Goal: Task Accomplishment & Management: Manage account settings

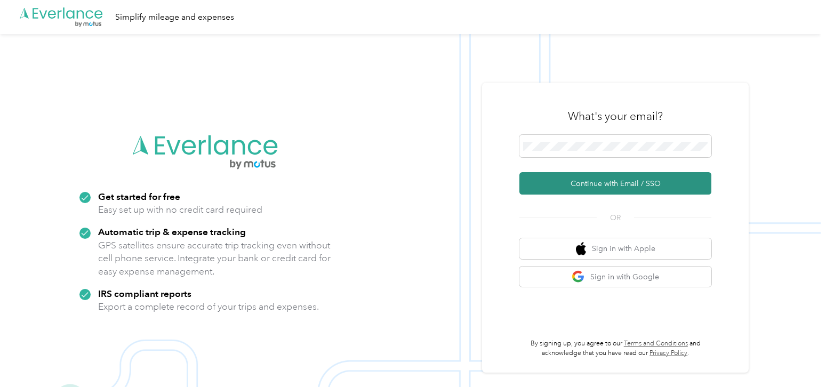
click at [601, 178] on button "Continue with Email / SSO" at bounding box center [615, 183] width 192 height 22
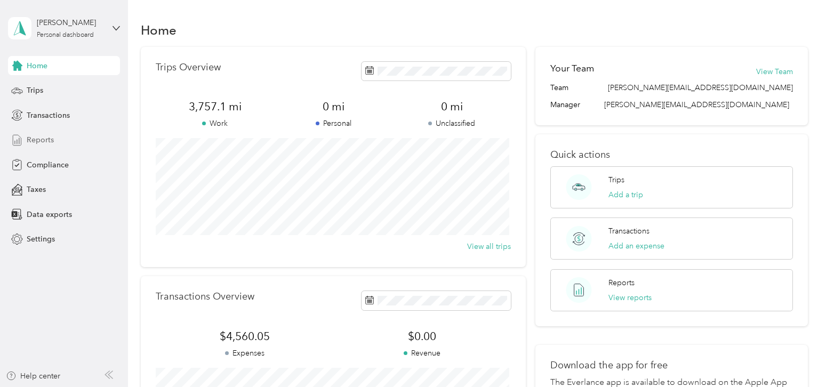
click at [43, 139] on span "Reports" at bounding box center [40, 139] width 27 height 11
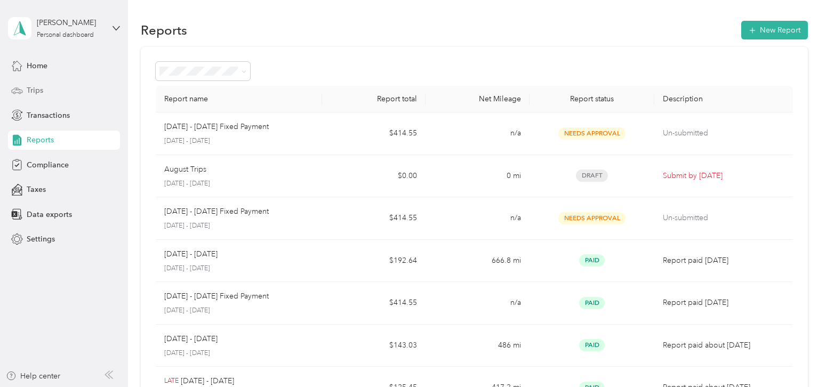
click at [38, 91] on span "Trips" at bounding box center [35, 90] width 17 height 11
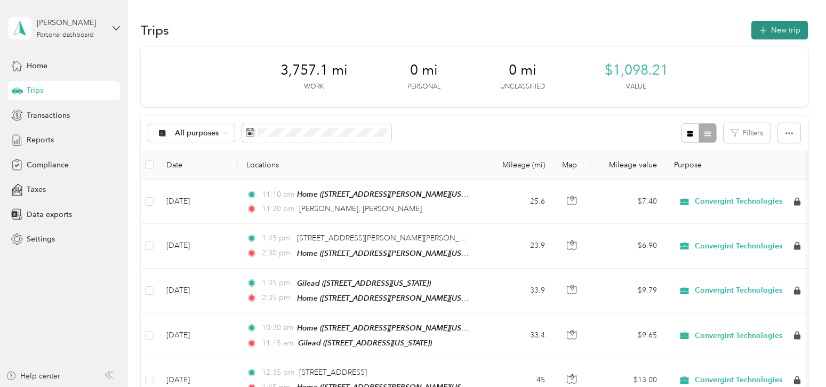
click at [767, 29] on button "New trip" at bounding box center [779, 30] width 56 height 19
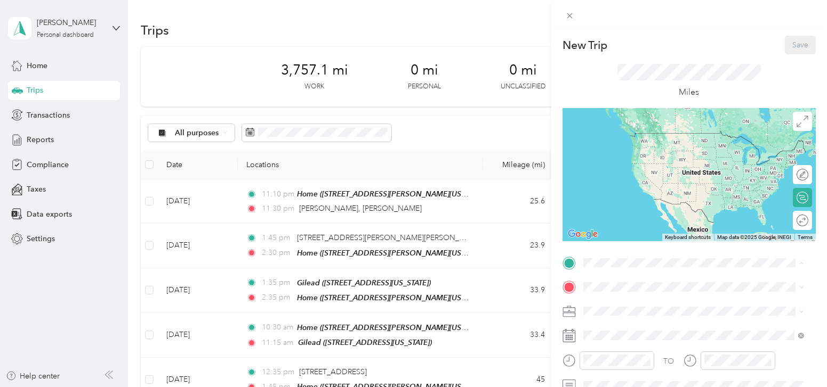
click at [629, 221] on span "[STREET_ADDRESS][PERSON_NAME][US_STATE]" at bounding box center [686, 216] width 166 height 9
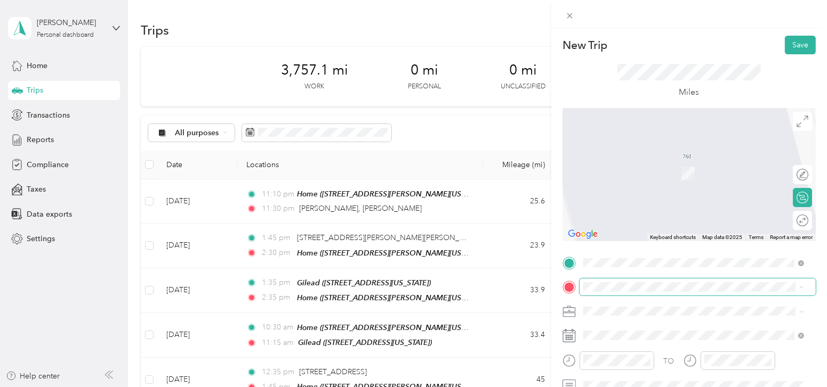
click at [628, 293] on span at bounding box center [697, 287] width 236 height 17
click at [723, 321] on div "TO Add photo" at bounding box center [688, 383] width 253 height 257
click at [731, 85] on div "Miles" at bounding box center [689, 81] width 144 height 35
click at [626, 203] on span "[STREET_ADDRESS][PERSON_NAME][US_STATE]" at bounding box center [686, 207] width 166 height 9
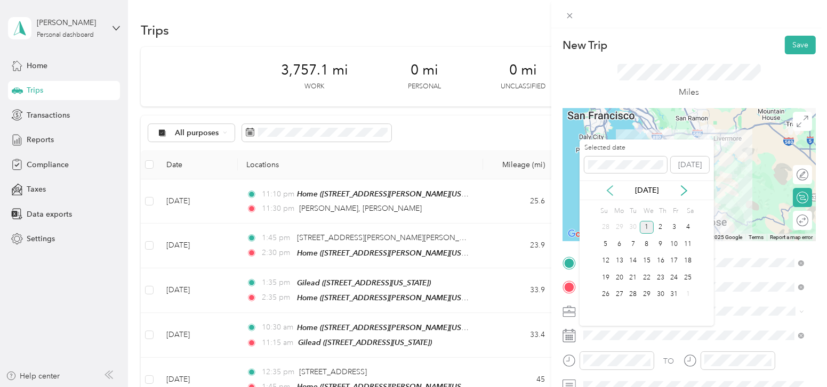
click at [611, 191] on icon at bounding box center [609, 190] width 11 height 11
click at [632, 228] on div "2" at bounding box center [633, 227] width 14 height 13
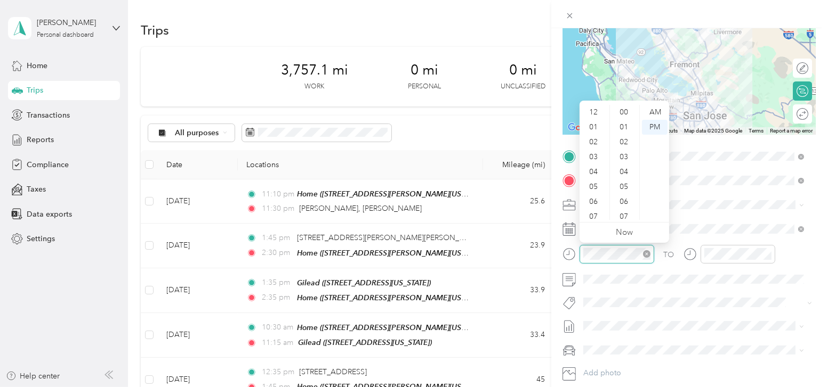
scroll to position [64, 0]
click at [598, 169] on div "08" at bounding box center [595, 167] width 26 height 15
click at [625, 144] on div "45" at bounding box center [625, 142] width 26 height 15
click at [658, 108] on div "AM" at bounding box center [655, 112] width 26 height 15
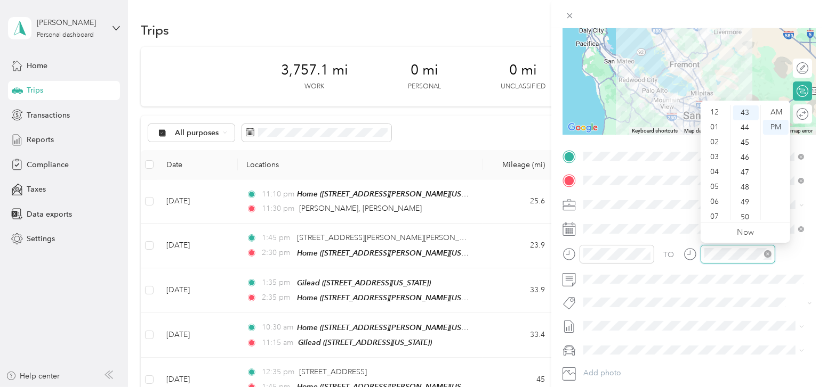
scroll to position [64, 0]
click at [715, 184] on div "09" at bounding box center [716, 182] width 26 height 15
click at [744, 141] on div "45" at bounding box center [746, 142] width 26 height 15
click at [772, 111] on div "AM" at bounding box center [776, 112] width 26 height 15
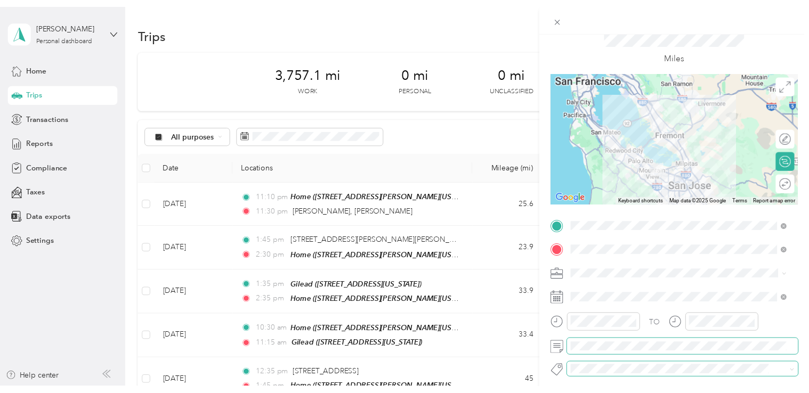
scroll to position [0, 0]
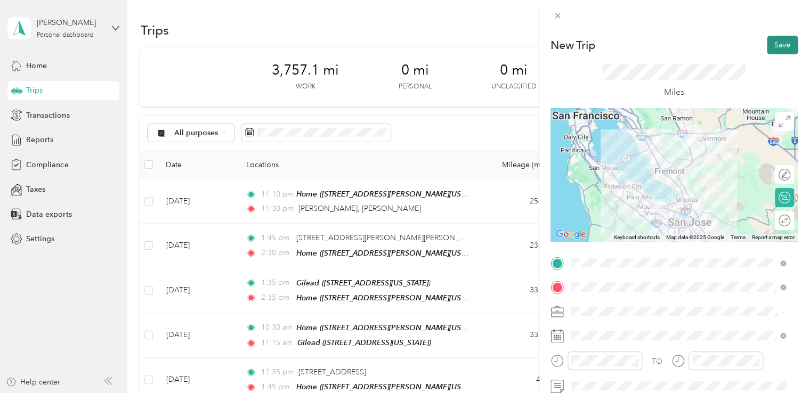
click at [769, 44] on button "Save" at bounding box center [782, 45] width 31 height 19
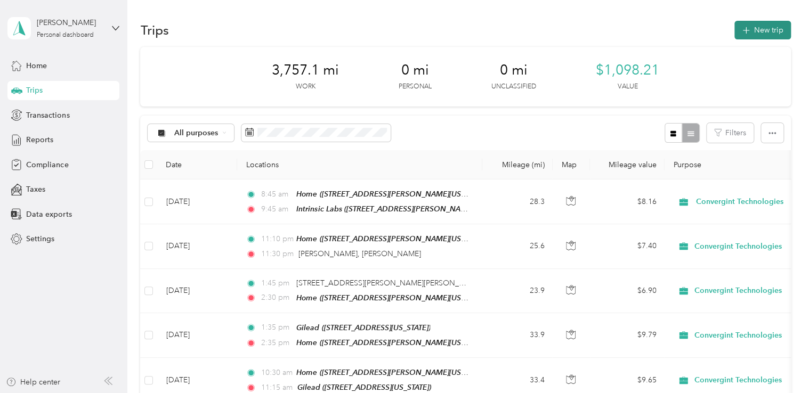
click at [758, 27] on button "New trip" at bounding box center [762, 30] width 56 height 19
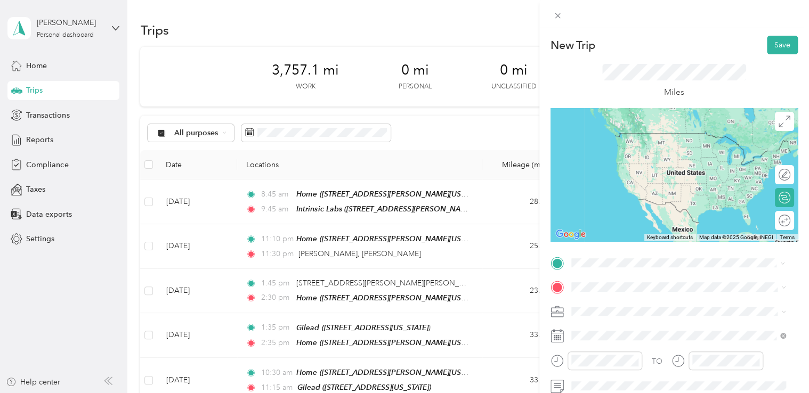
click at [619, 315] on span "[STREET_ADDRESS][PERSON_NAME][US_STATE]" at bounding box center [674, 316] width 166 height 9
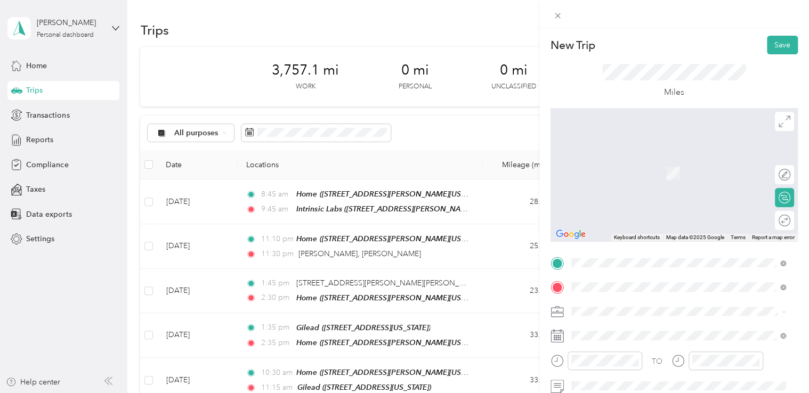
click at [603, 170] on span "[STREET_ADDRESS][PERSON_NAME][US_STATE]" at bounding box center [674, 173] width 166 height 9
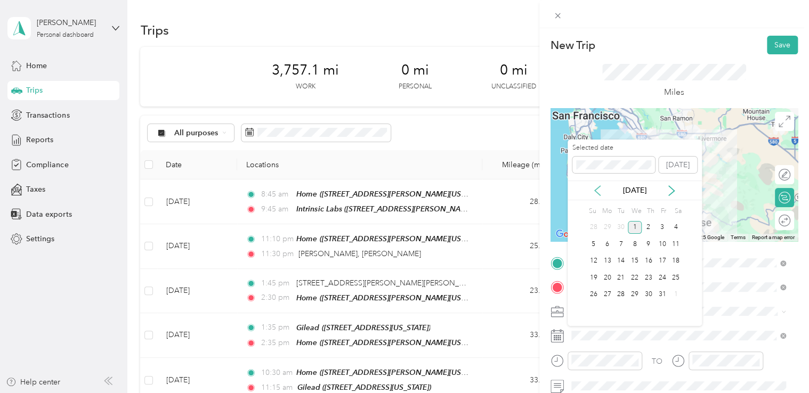
click at [599, 192] on icon at bounding box center [597, 190] width 11 height 11
click at [622, 225] on div "2" at bounding box center [621, 227] width 14 height 13
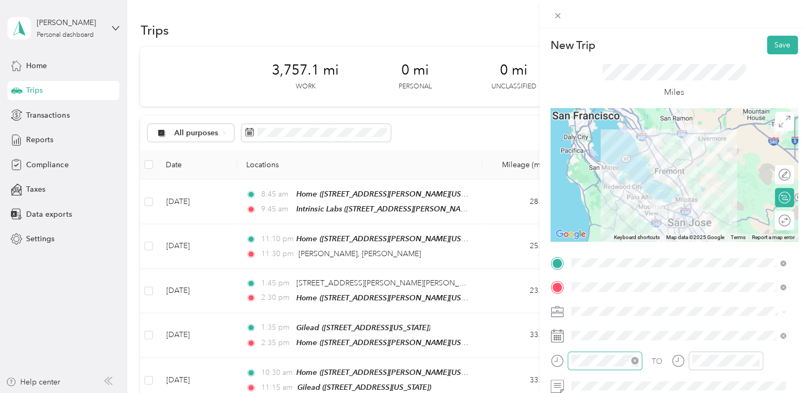
click at [616, 366] on div at bounding box center [605, 361] width 75 height 19
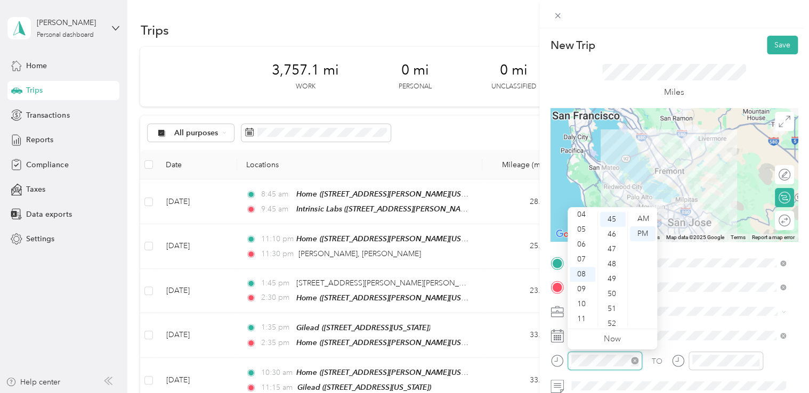
scroll to position [672, 0]
click at [591, 319] on div "11" at bounding box center [583, 319] width 26 height 15
click at [616, 222] on div "00" at bounding box center [613, 219] width 26 height 15
click at [637, 221] on div "AM" at bounding box center [643, 219] width 26 height 15
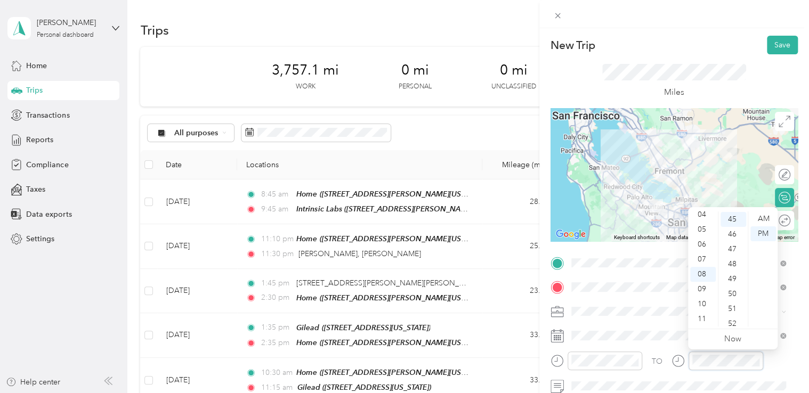
scroll to position [672, 0]
click at [703, 317] on div "11" at bounding box center [703, 319] width 26 height 15
click at [733, 313] on div "30" at bounding box center [734, 315] width 26 height 15
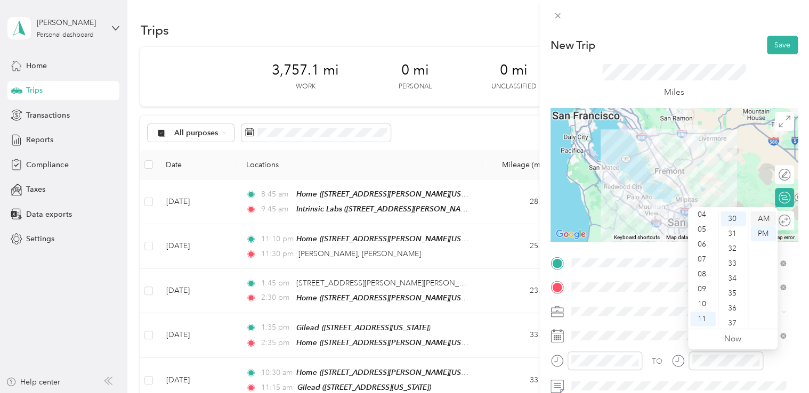
click at [760, 216] on div "AM" at bounding box center [763, 219] width 26 height 15
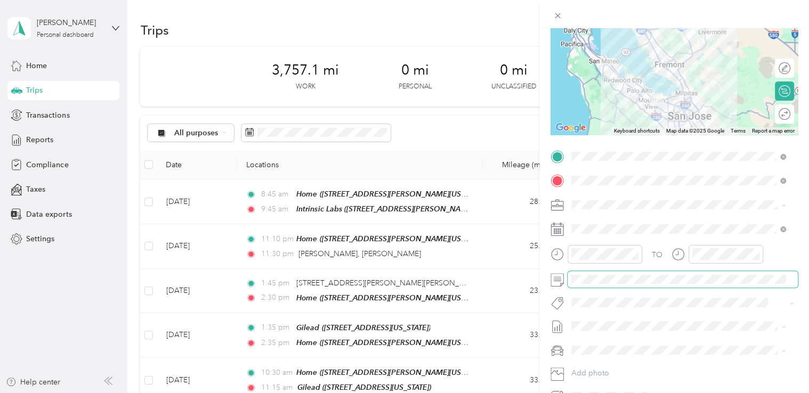
scroll to position [0, 0]
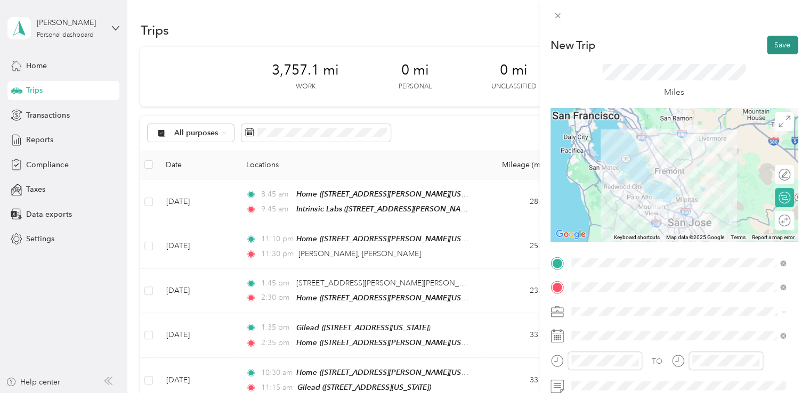
click at [774, 44] on button "Save" at bounding box center [782, 45] width 31 height 19
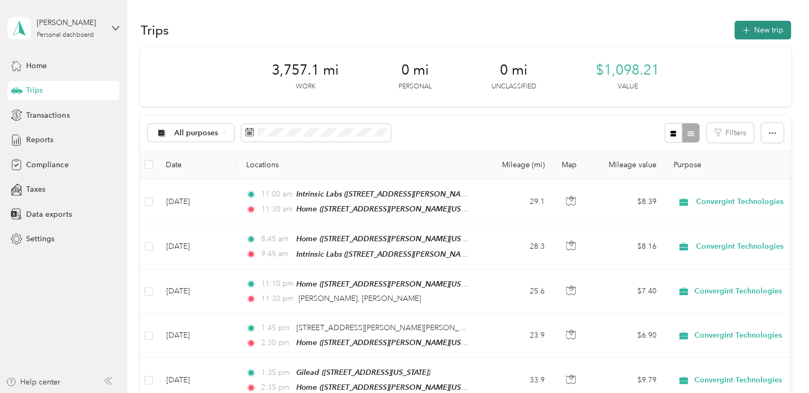
click at [762, 32] on button "New trip" at bounding box center [762, 30] width 56 height 19
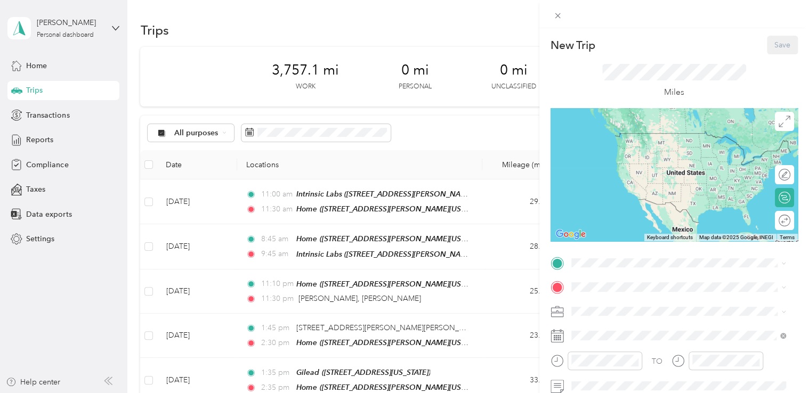
click at [610, 221] on span "[STREET_ADDRESS][PERSON_NAME][US_STATE]" at bounding box center [674, 216] width 166 height 9
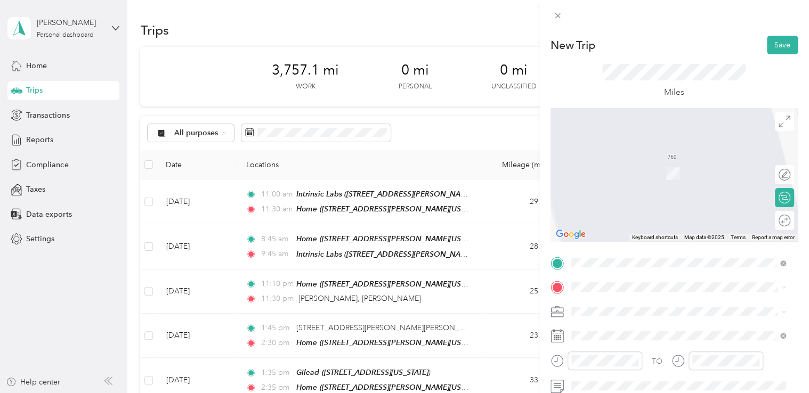
click at [651, 207] on strong "Thermo [PERSON_NAME] [GEOGRAPHIC_DATA][PERSON_NAME]" at bounding box center [686, 197] width 191 height 19
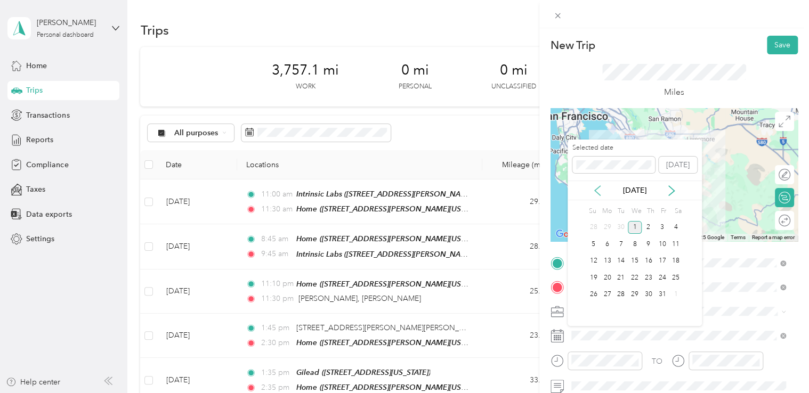
click at [601, 190] on icon at bounding box center [597, 190] width 11 height 11
click at [646, 227] on div "4" at bounding box center [649, 227] width 14 height 13
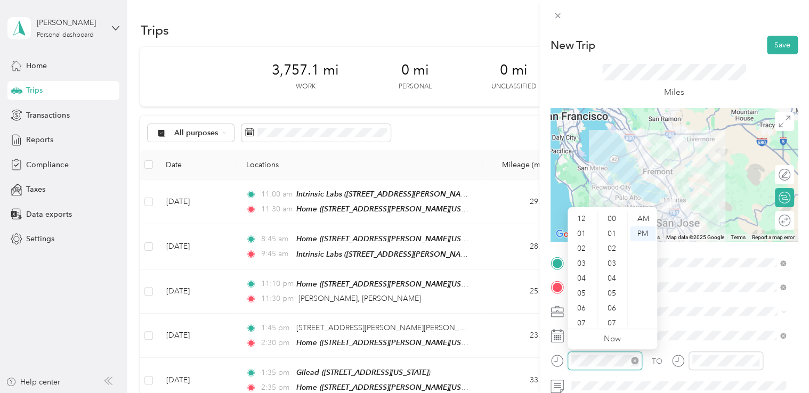
scroll to position [64, 0]
click at [584, 289] on div "09" at bounding box center [583, 289] width 26 height 15
click at [615, 245] on div "30" at bounding box center [613, 246] width 26 height 15
click at [649, 218] on div "AM" at bounding box center [643, 219] width 26 height 15
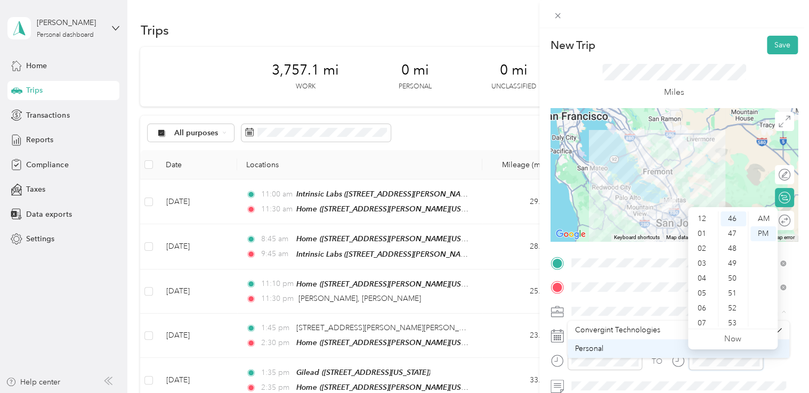
scroll to position [64, 0]
click at [704, 307] on div "10" at bounding box center [703, 304] width 26 height 15
click at [732, 287] on div "15" at bounding box center [734, 289] width 26 height 15
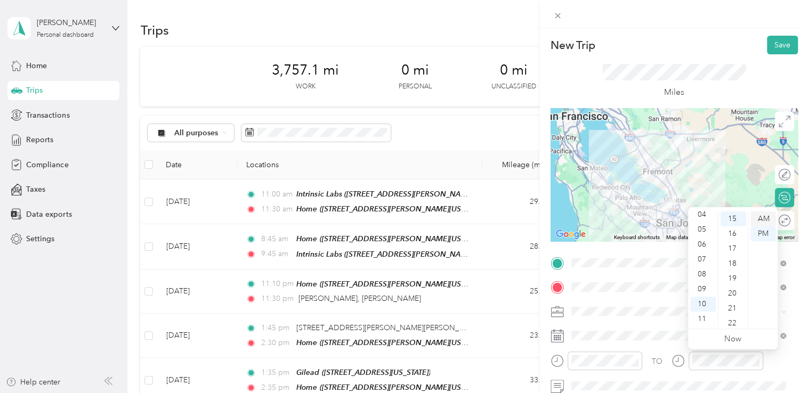
click at [763, 217] on div "AM" at bounding box center [763, 219] width 26 height 15
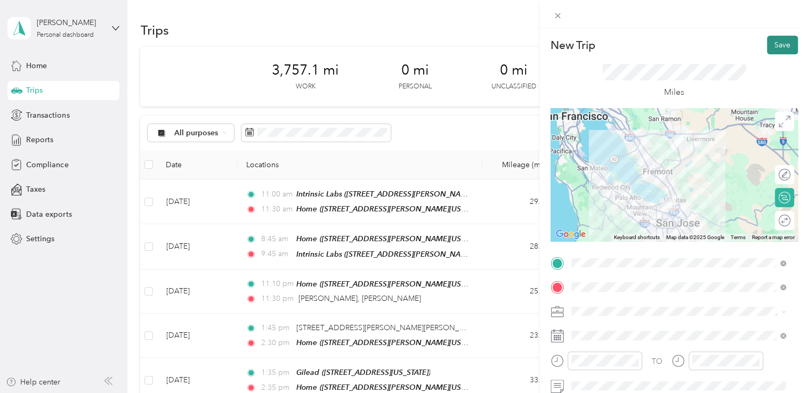
click at [777, 44] on button "Save" at bounding box center [782, 45] width 31 height 19
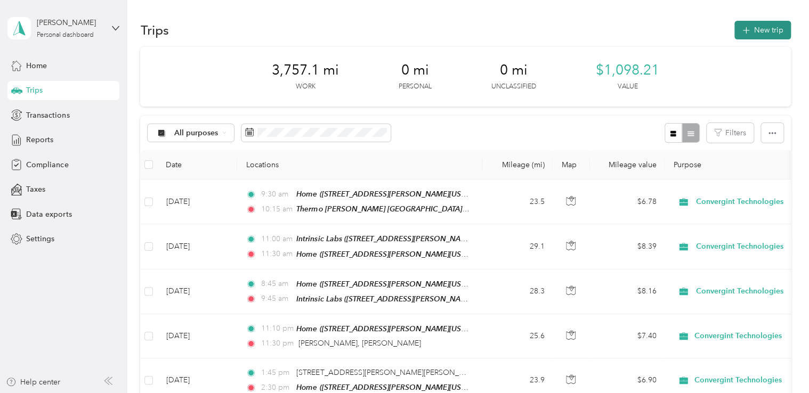
click at [750, 29] on button "New trip" at bounding box center [762, 30] width 56 height 19
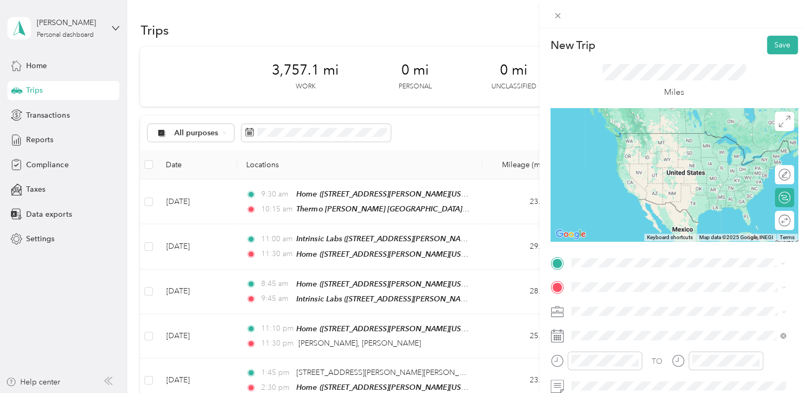
click at [635, 192] on span "[STREET_ADDRESS][US_STATE]" at bounding box center [644, 192] width 107 height 9
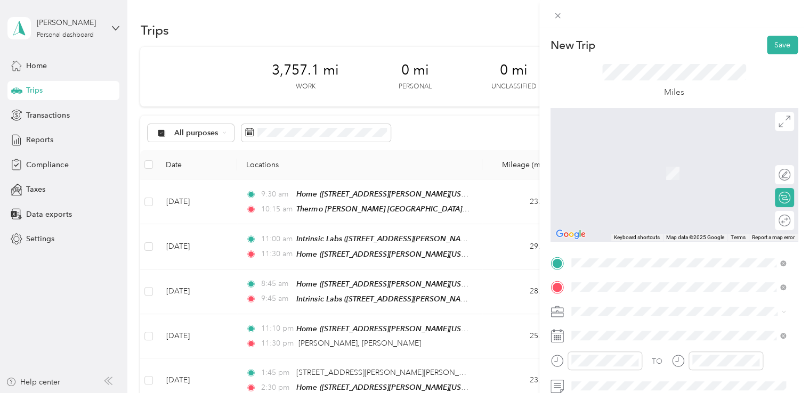
click at [609, 166] on div "Home [STREET_ADDRESS][PERSON_NAME][US_STATE]" at bounding box center [674, 168] width 166 height 22
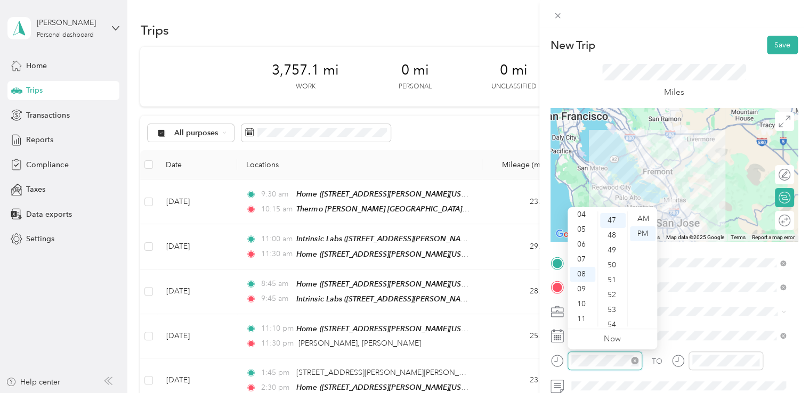
scroll to position [701, 0]
click at [582, 316] on div "11" at bounding box center [583, 319] width 26 height 15
click at [608, 297] on div "45" at bounding box center [613, 295] width 26 height 15
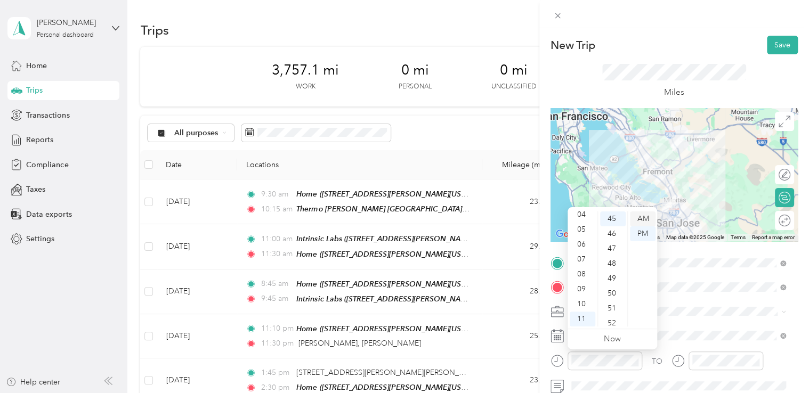
click at [640, 219] on div "AM" at bounding box center [643, 219] width 26 height 15
click at [712, 319] on span at bounding box center [683, 311] width 230 height 17
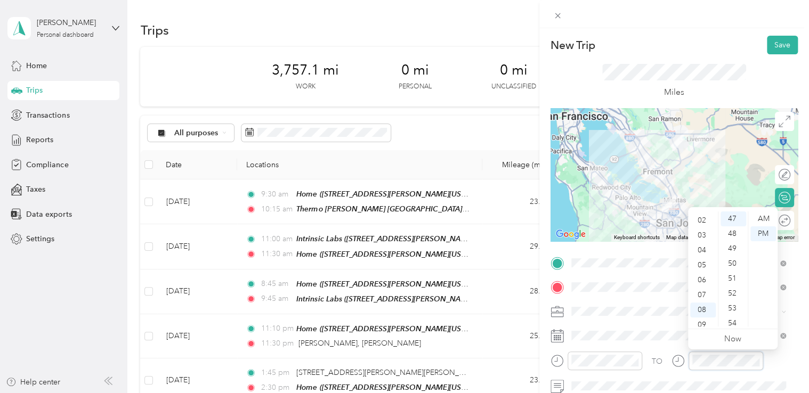
scroll to position [0, 0]
click at [701, 219] on div "12" at bounding box center [703, 219] width 26 height 15
click at [731, 241] on div "20" at bounding box center [734, 242] width 26 height 15
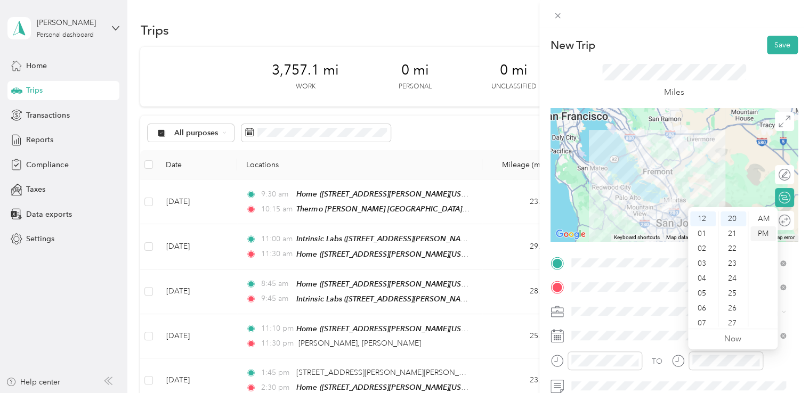
click at [765, 230] on div "PM" at bounding box center [763, 234] width 26 height 15
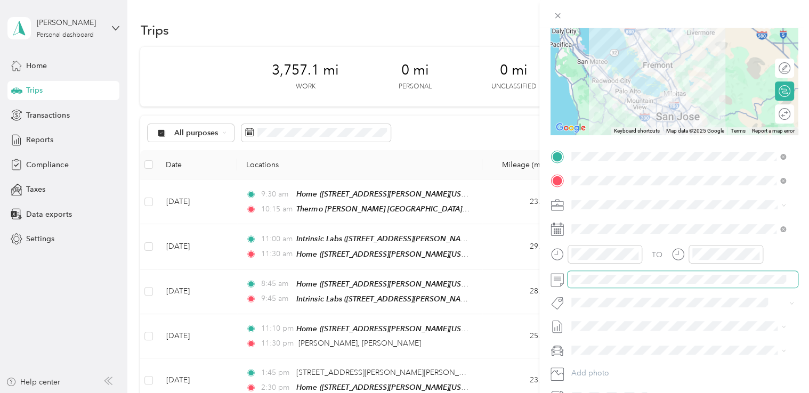
scroll to position [0, 0]
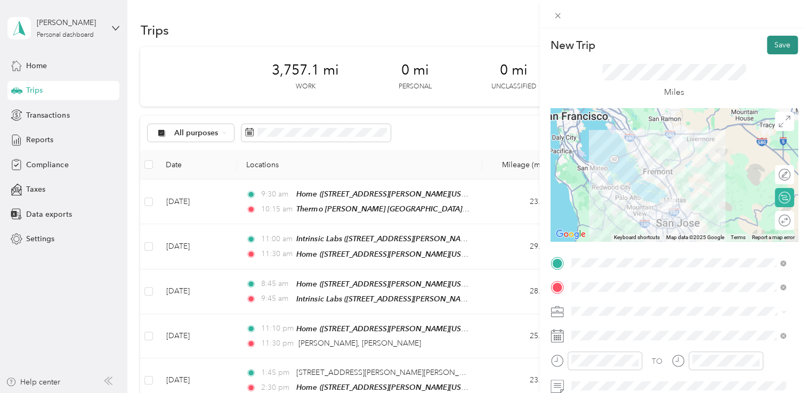
click at [774, 44] on button "Save" at bounding box center [782, 45] width 31 height 19
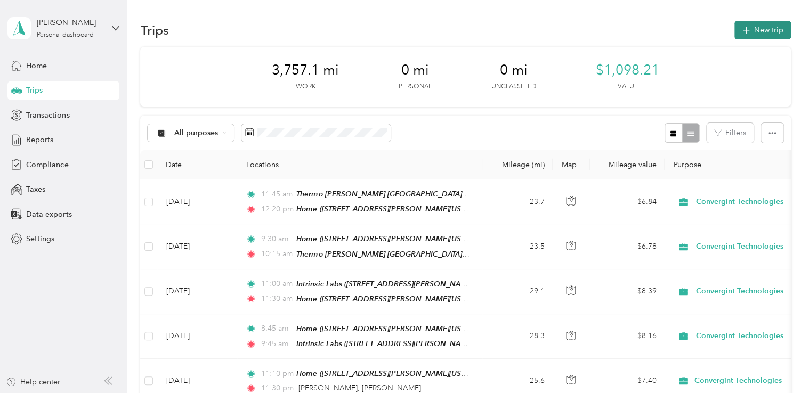
click at [760, 28] on button "New trip" at bounding box center [762, 30] width 56 height 19
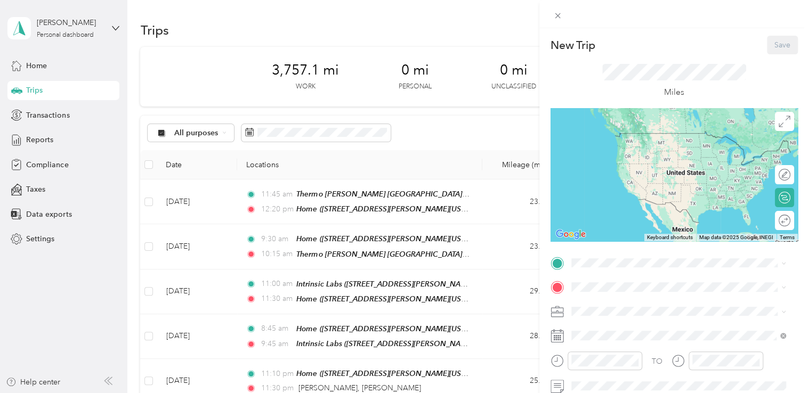
click at [611, 208] on strong "Home" at bounding box center [601, 203] width 21 height 10
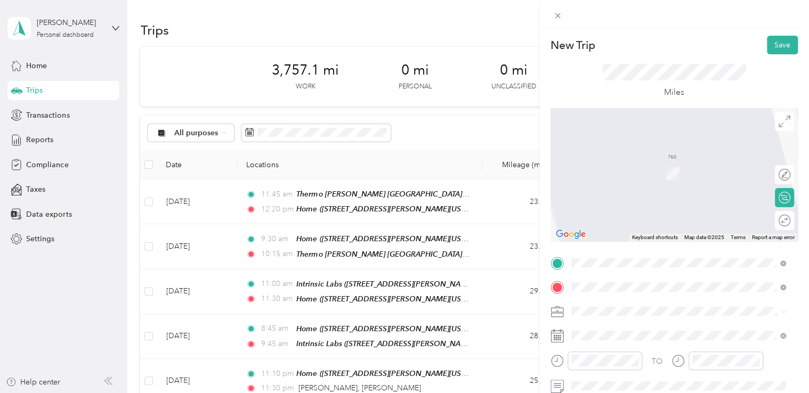
click at [611, 169] on span "[STREET_ADDRESS][US_STATE]" at bounding box center [644, 173] width 107 height 9
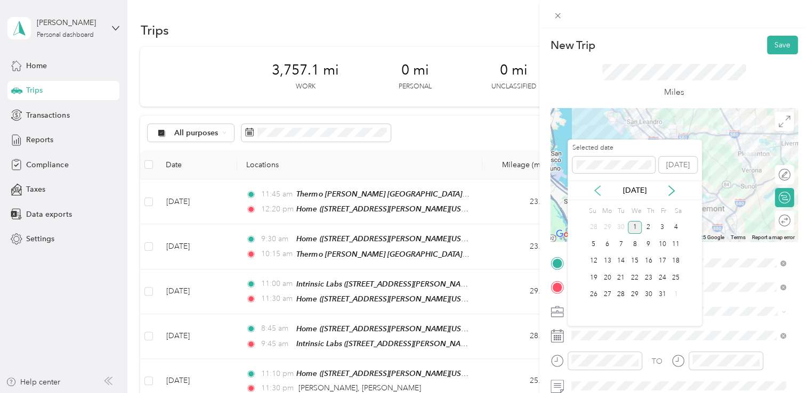
click at [599, 188] on icon at bounding box center [597, 190] width 11 height 11
click at [617, 244] on div "9" at bounding box center [621, 244] width 14 height 13
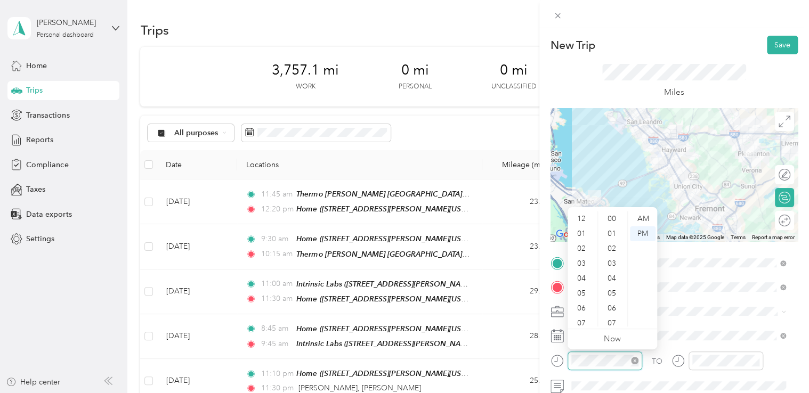
scroll to position [64, 0]
click at [582, 275] on div "08" at bounding box center [583, 274] width 26 height 15
click at [612, 238] on div "50" at bounding box center [613, 234] width 26 height 15
click at [644, 221] on div "AM" at bounding box center [643, 219] width 26 height 15
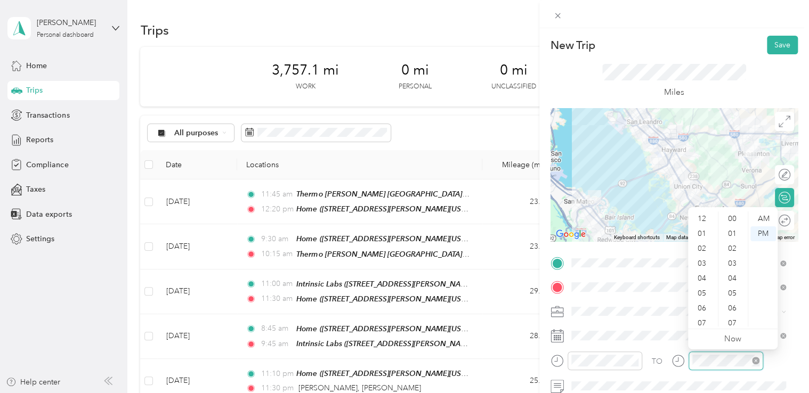
scroll to position [64, 0]
click at [701, 300] on div "10" at bounding box center [703, 304] width 26 height 15
click at [733, 218] on div "00" at bounding box center [734, 219] width 26 height 15
click at [761, 218] on div "AM" at bounding box center [763, 219] width 26 height 15
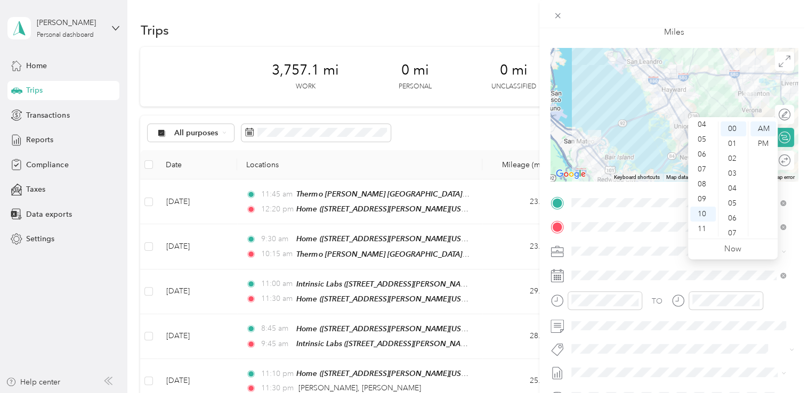
scroll to position [107, 0]
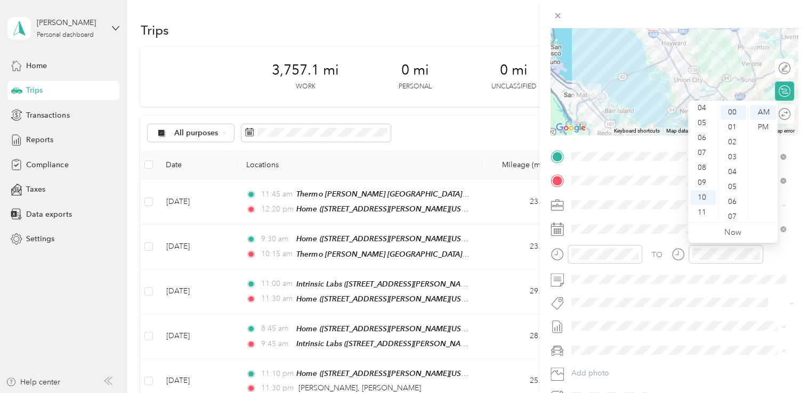
click at [587, 277] on div "19" at bounding box center [594, 272] width 14 height 13
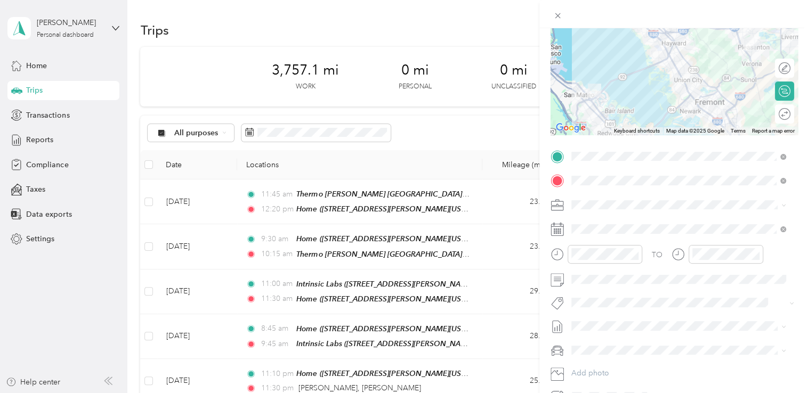
click at [593, 277] on div "19" at bounding box center [594, 272] width 14 height 13
click at [616, 279] on div "21" at bounding box center [621, 272] width 14 height 17
click at [585, 279] on div "Selected date [DATE] [DATE] Su Mo Tu We Th Fr Sa 28 29 30 1 2 3 4 5 6 7 8 9 10 …" at bounding box center [635, 227] width 134 height 187
click at [587, 278] on div "19" at bounding box center [594, 272] width 14 height 17
click at [605, 275] on div "20" at bounding box center [607, 272] width 14 height 13
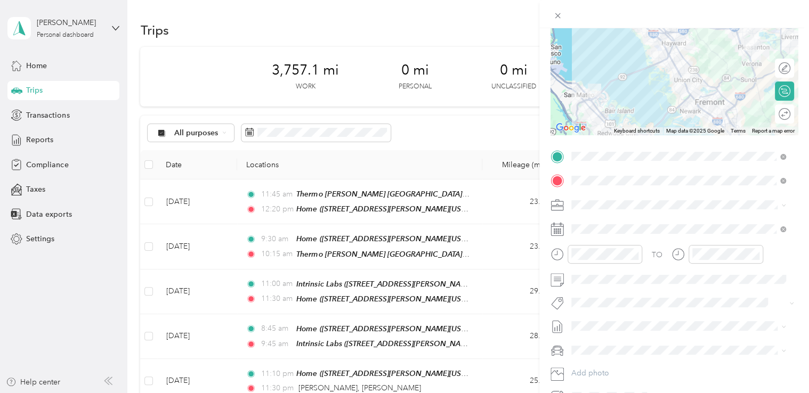
click at [606, 275] on div "20" at bounding box center [607, 272] width 14 height 13
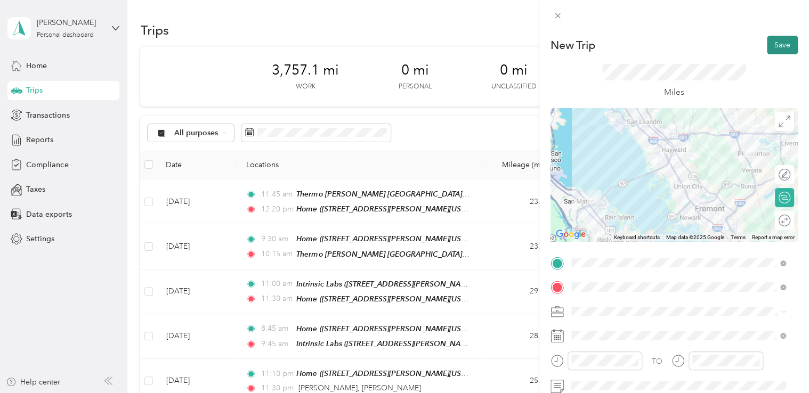
click at [767, 42] on button "Save" at bounding box center [782, 45] width 31 height 19
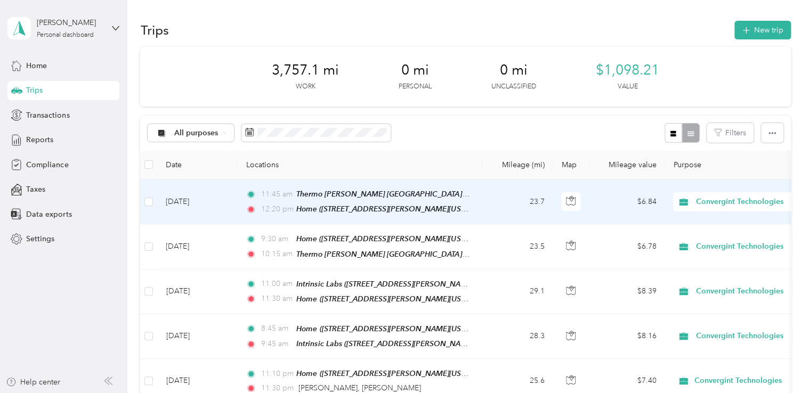
click at [490, 207] on td "23.7" at bounding box center [517, 202] width 70 height 45
click at [490, 386] on div at bounding box center [402, 393] width 804 height 0
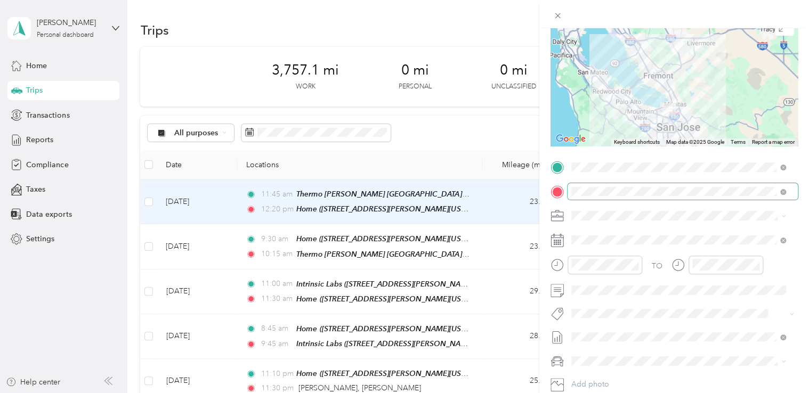
scroll to position [107, 0]
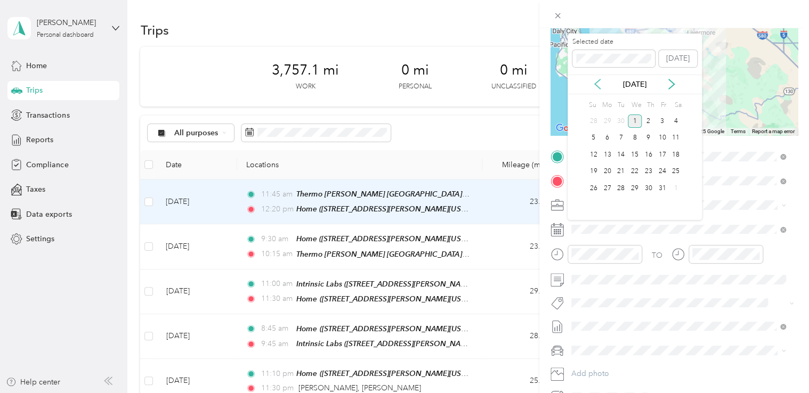
click at [596, 83] on icon at bounding box center [597, 84] width 11 height 11
click at [650, 123] on div "4" at bounding box center [649, 121] width 14 height 13
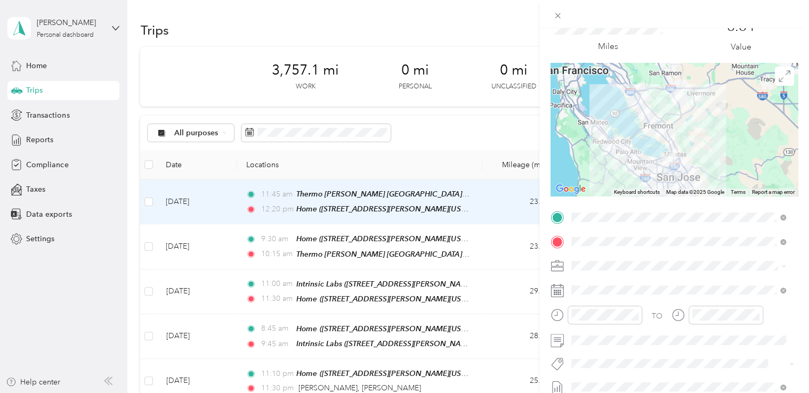
scroll to position [0, 0]
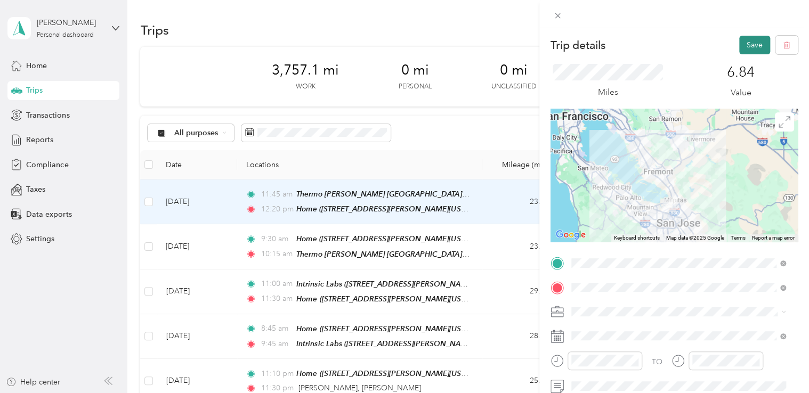
click at [745, 48] on button "Save" at bounding box center [754, 45] width 31 height 19
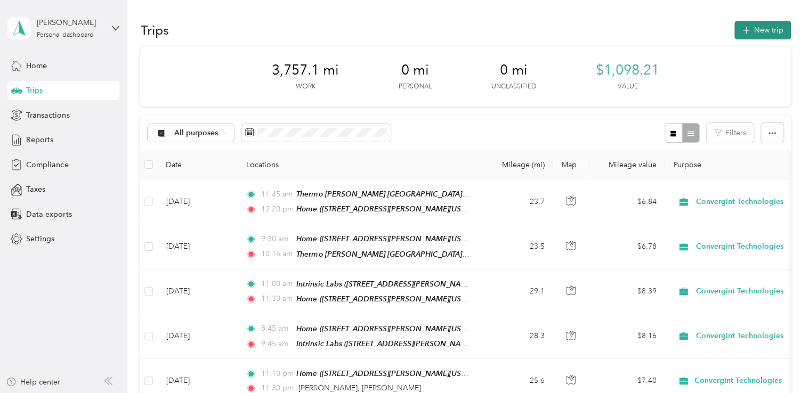
click at [748, 28] on button "New trip" at bounding box center [762, 30] width 56 height 19
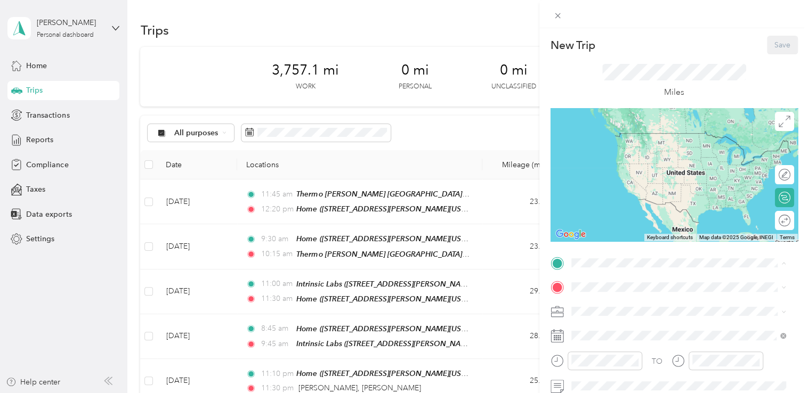
click at [621, 144] on span "[STREET_ADDRESS][PERSON_NAME][US_STATE]" at bounding box center [674, 148] width 166 height 9
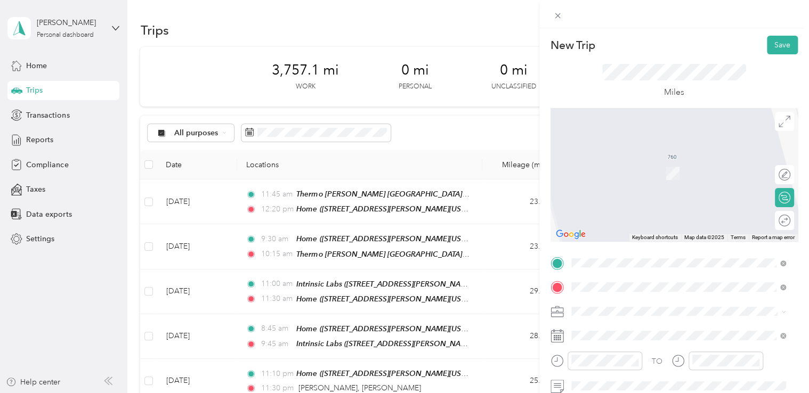
click at [609, 172] on span "[STREET_ADDRESS][US_STATE]" at bounding box center [644, 173] width 107 height 9
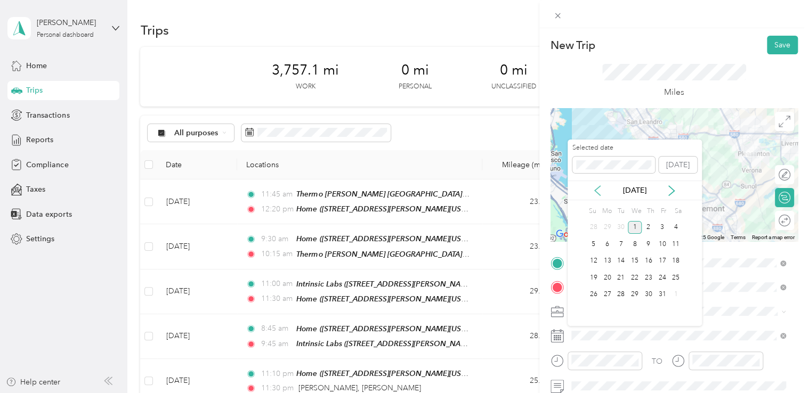
click at [594, 191] on icon at bounding box center [597, 190] width 11 height 11
click at [621, 246] on div "9" at bounding box center [621, 244] width 14 height 13
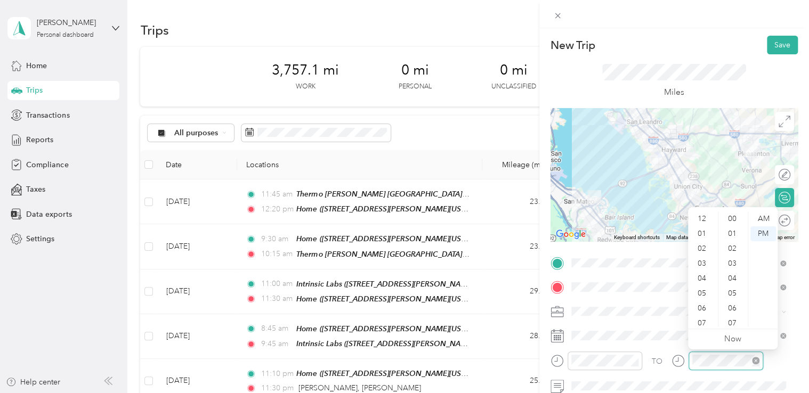
scroll to position [64, 0]
click at [704, 291] on div "09" at bounding box center [703, 289] width 26 height 15
click at [732, 221] on div "50" at bounding box center [734, 219] width 26 height 15
click at [764, 221] on div "AM" at bounding box center [763, 219] width 26 height 15
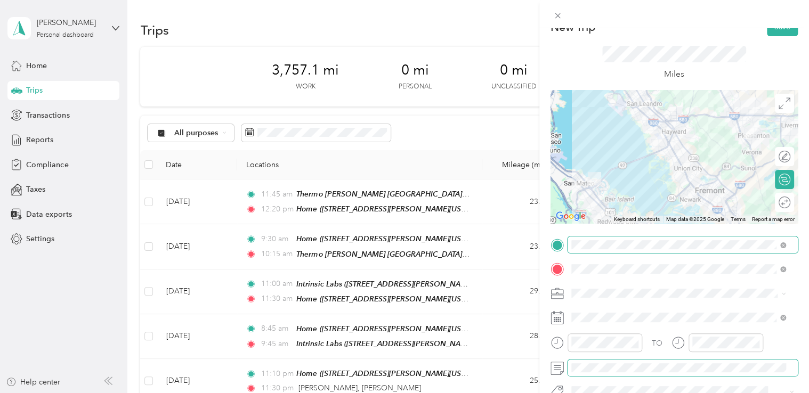
scroll to position [0, 0]
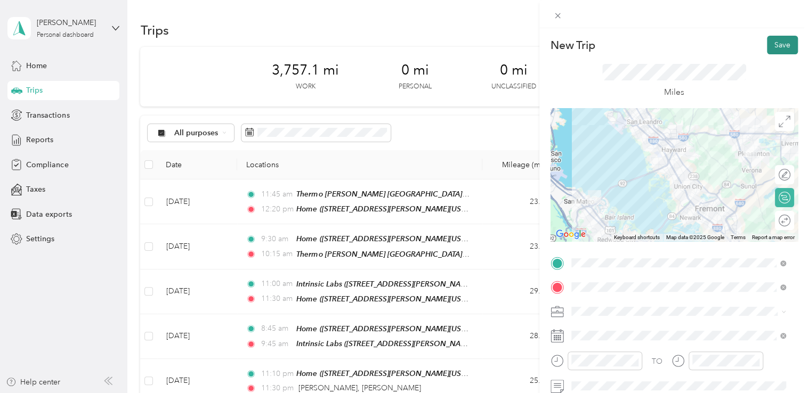
click at [769, 39] on button "Save" at bounding box center [782, 45] width 31 height 19
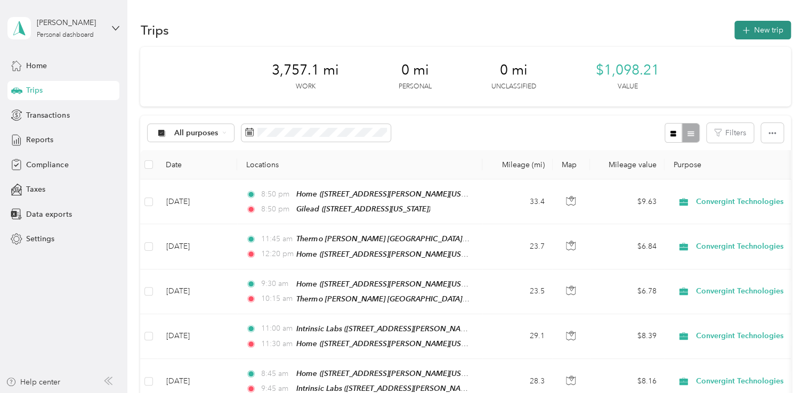
click at [763, 25] on button "New trip" at bounding box center [762, 30] width 56 height 19
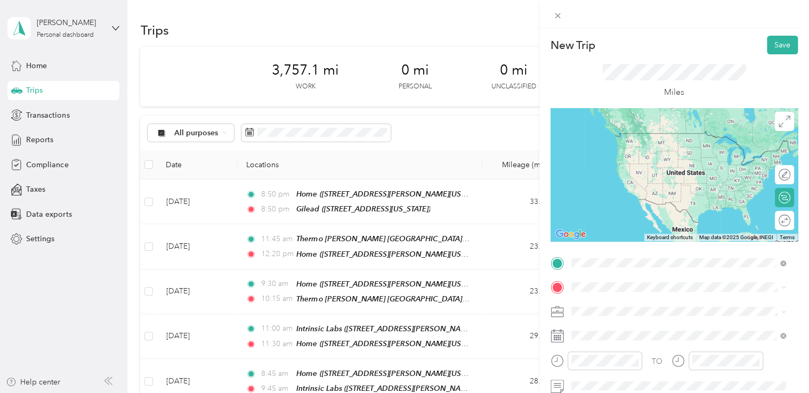
click at [621, 146] on span "[STREET_ADDRESS][US_STATE]" at bounding box center [644, 148] width 107 height 9
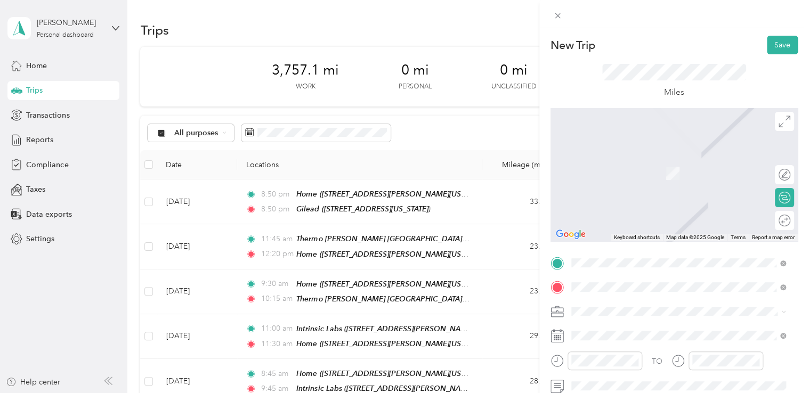
click at [629, 166] on div "Home [STREET_ADDRESS][PERSON_NAME][US_STATE]" at bounding box center [674, 168] width 166 height 22
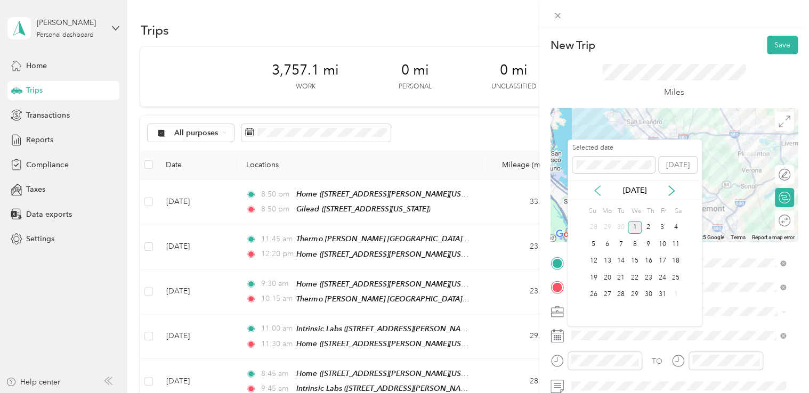
click at [595, 191] on icon at bounding box center [597, 190] width 11 height 11
click at [620, 244] on div "9" at bounding box center [621, 244] width 14 height 13
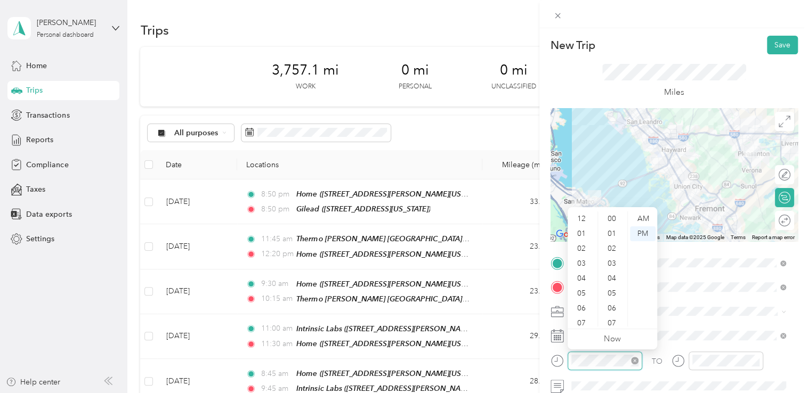
scroll to position [64, 0]
click at [582, 314] on div "11" at bounding box center [583, 319] width 26 height 15
click at [612, 220] on div "51" at bounding box center [613, 219] width 26 height 15
click at [639, 219] on div "AM" at bounding box center [643, 219] width 26 height 15
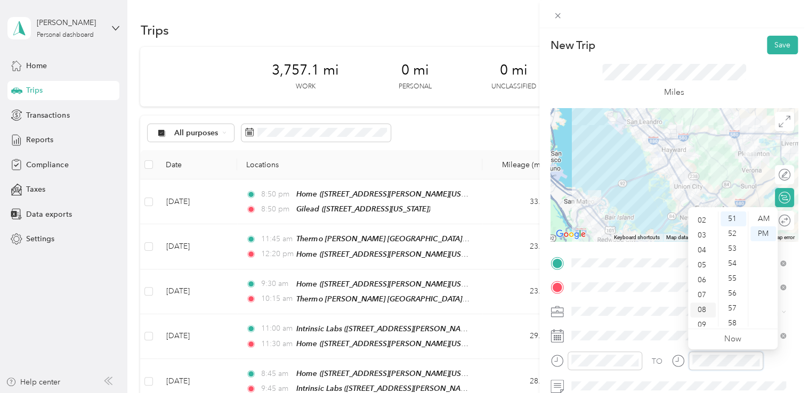
scroll to position [0, 0]
click at [701, 220] on div "12" at bounding box center [703, 219] width 26 height 15
click at [730, 225] on div "30" at bounding box center [734, 225] width 26 height 15
click at [761, 234] on div "PM" at bounding box center [763, 234] width 26 height 15
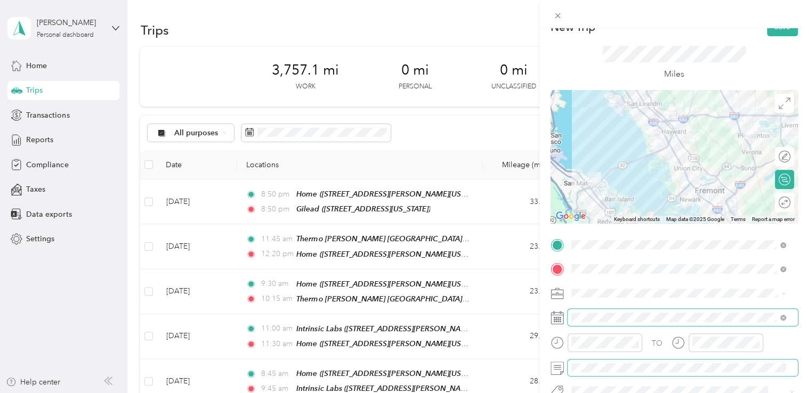
scroll to position [0, 0]
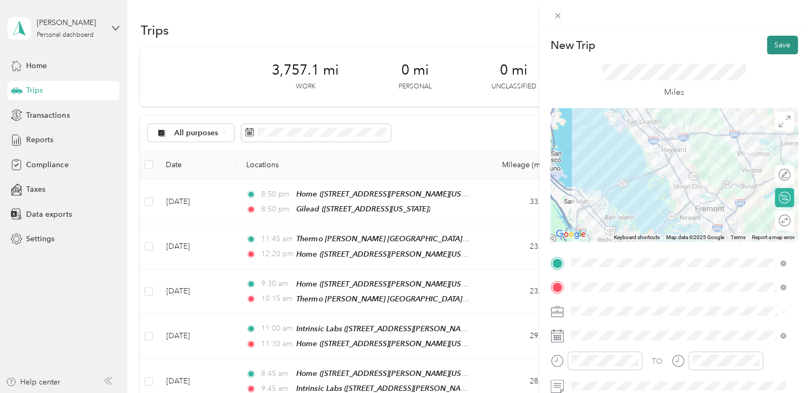
click at [775, 46] on button "Save" at bounding box center [782, 45] width 31 height 19
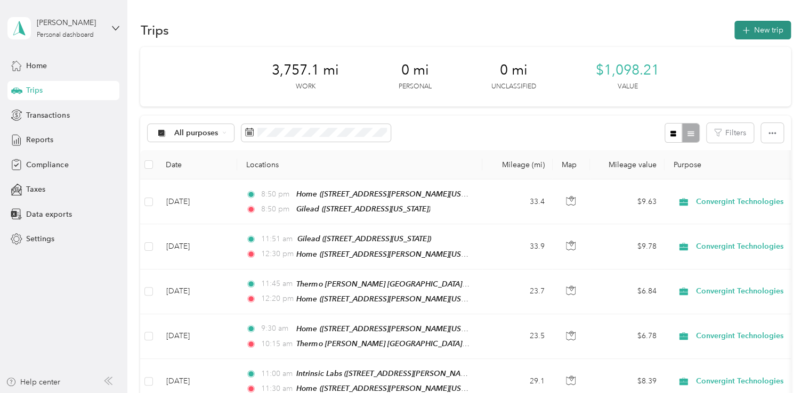
click at [748, 27] on button "New trip" at bounding box center [762, 30] width 56 height 19
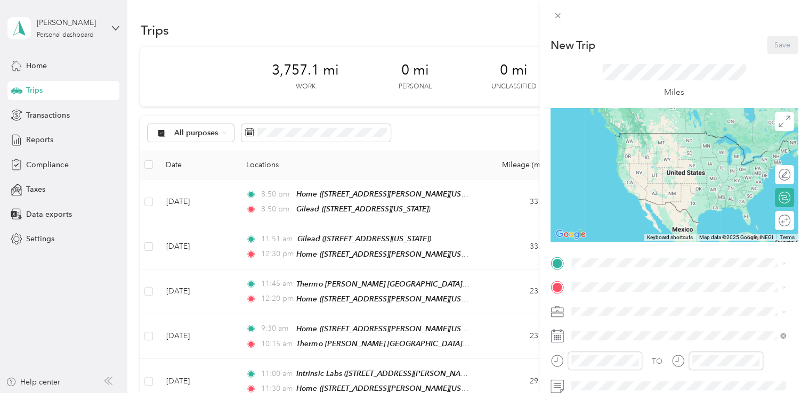
click at [609, 222] on div "Home [STREET_ADDRESS][PERSON_NAME][US_STATE]" at bounding box center [674, 210] width 166 height 22
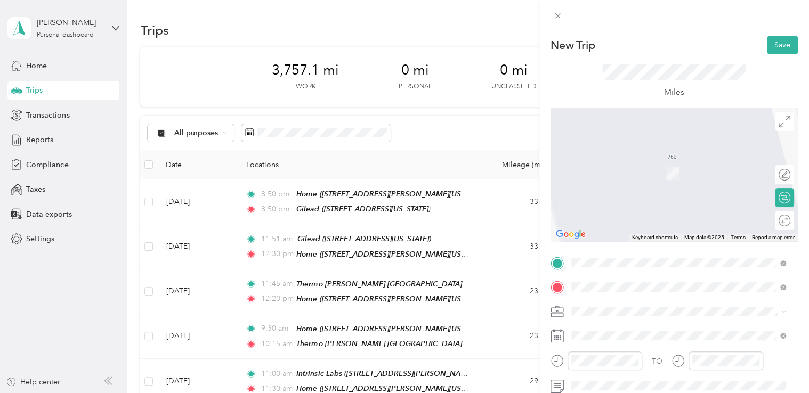
click at [625, 173] on span "[STREET_ADDRESS][US_STATE]" at bounding box center [644, 173] width 107 height 9
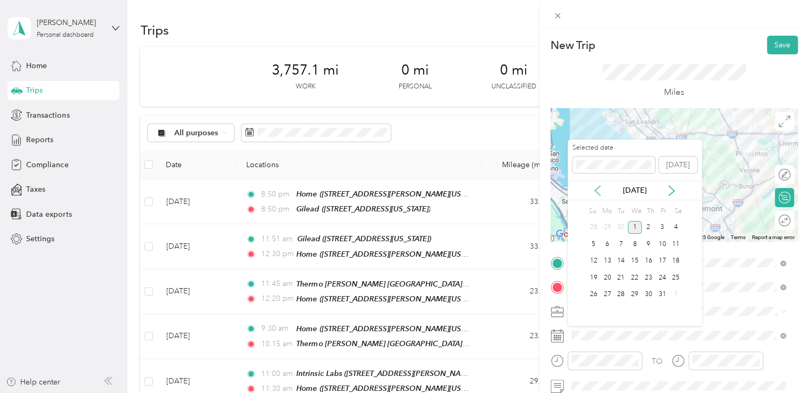
click at [596, 189] on icon at bounding box center [597, 191] width 5 height 10
click at [648, 243] on div "11" at bounding box center [649, 244] width 14 height 13
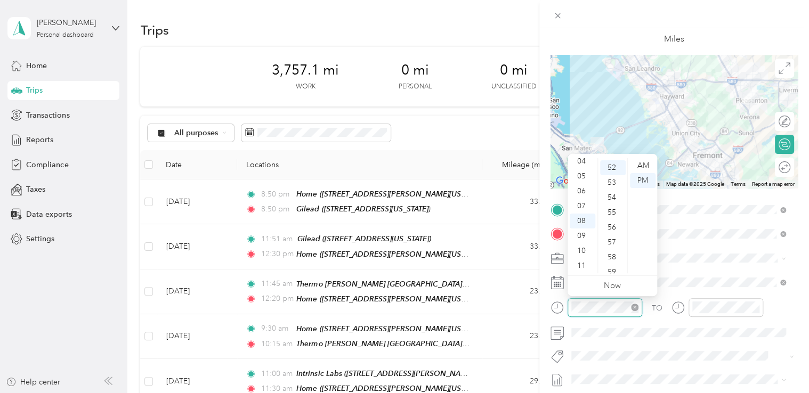
scroll to position [776, 0]
click at [584, 233] on div "09" at bounding box center [583, 236] width 26 height 15
click at [613, 205] on div "15" at bounding box center [613, 199] width 26 height 15
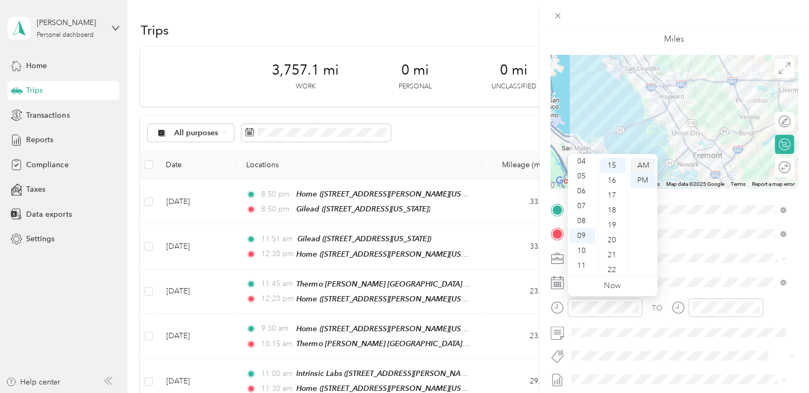
click at [649, 167] on div "AM" at bounding box center [643, 165] width 26 height 15
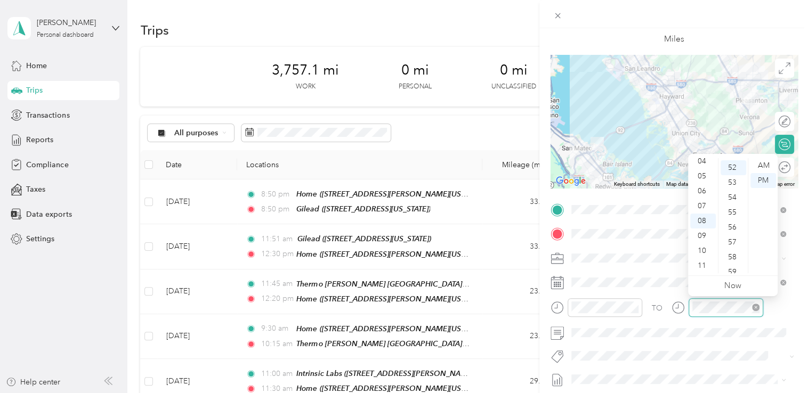
scroll to position [776, 0]
click at [701, 251] on div "10" at bounding box center [703, 251] width 26 height 15
click at [729, 163] on div "00" at bounding box center [734, 165] width 26 height 15
click at [765, 165] on div "AM" at bounding box center [763, 165] width 26 height 15
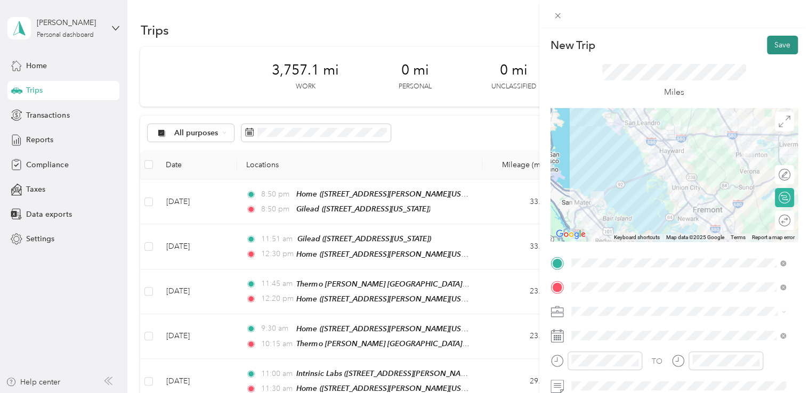
click at [771, 42] on button "Save" at bounding box center [782, 45] width 31 height 19
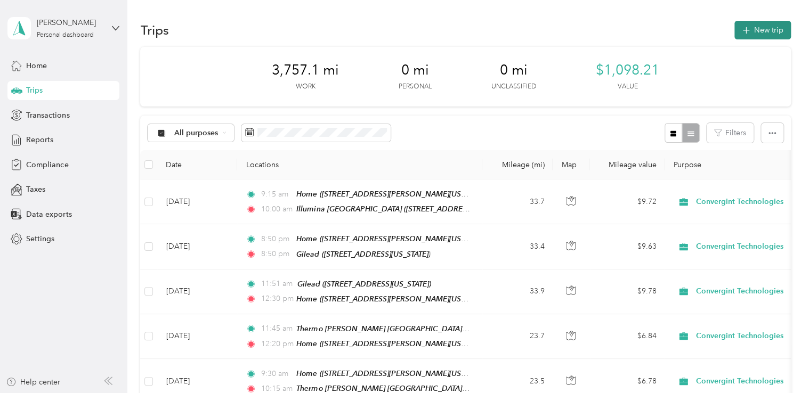
click at [757, 31] on button "New trip" at bounding box center [762, 30] width 56 height 19
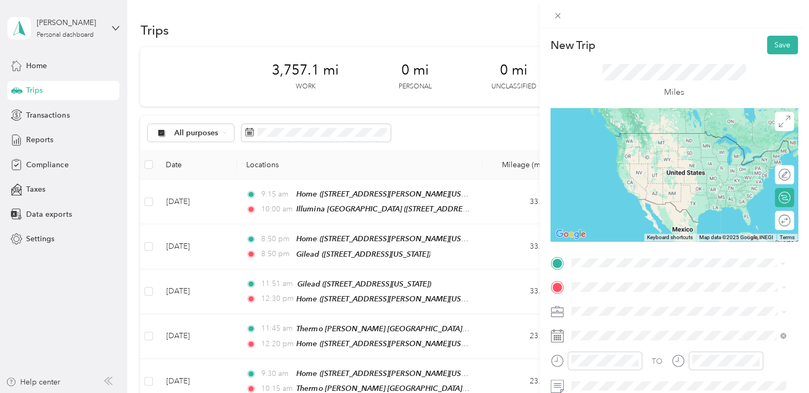
click at [642, 149] on span "[STREET_ADDRESS][US_STATE]" at bounding box center [644, 148] width 107 height 9
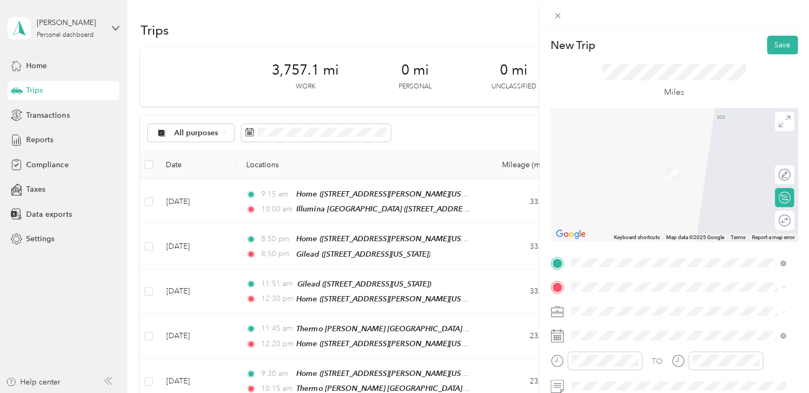
click at [610, 245] on span "[STREET_ADDRESS][PERSON_NAME][US_STATE]" at bounding box center [674, 240] width 166 height 9
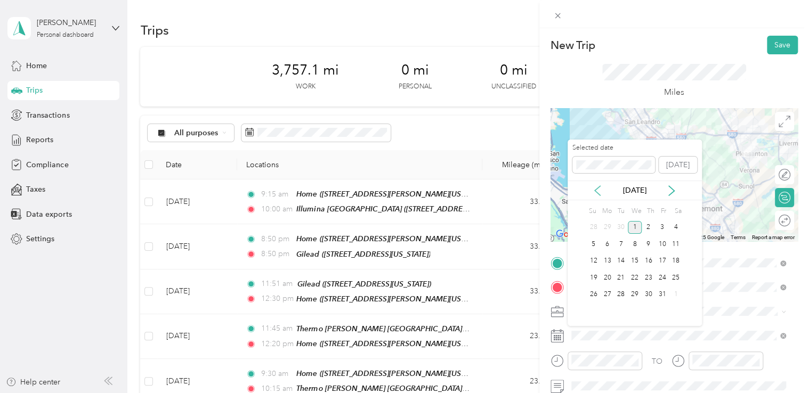
click at [593, 189] on icon at bounding box center [597, 190] width 11 height 11
click at [646, 241] on div "11" at bounding box center [649, 244] width 14 height 13
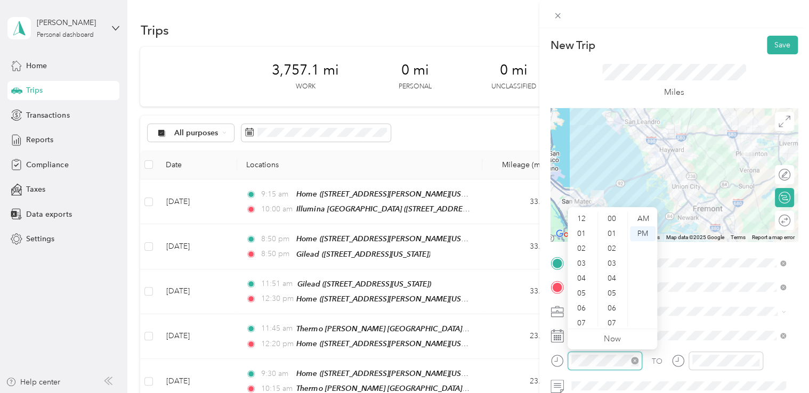
scroll to position [64, 0]
click at [582, 315] on div "11" at bounding box center [583, 319] width 26 height 15
click at [612, 217] on div "00" at bounding box center [613, 219] width 26 height 15
click at [637, 218] on div "AM" at bounding box center [643, 219] width 26 height 15
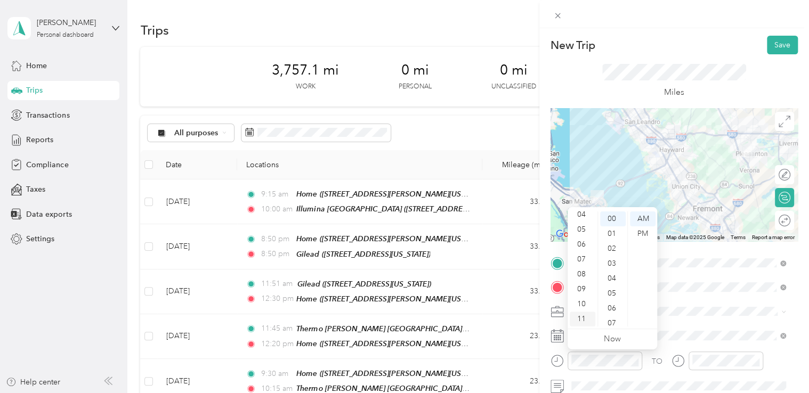
click at [579, 317] on div "11" at bounding box center [583, 319] width 26 height 15
click at [612, 288] on div "44" at bounding box center [613, 289] width 26 height 15
click at [641, 220] on div "AM" at bounding box center [643, 219] width 26 height 15
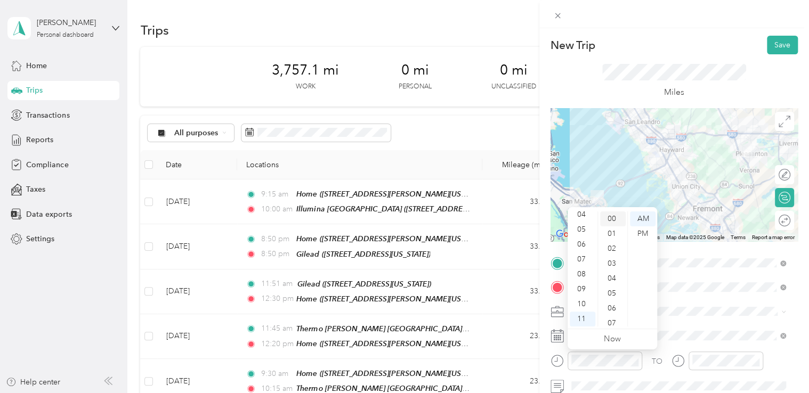
click at [610, 216] on div "00" at bounding box center [613, 219] width 26 height 15
click at [645, 219] on div "AM" at bounding box center [643, 219] width 26 height 15
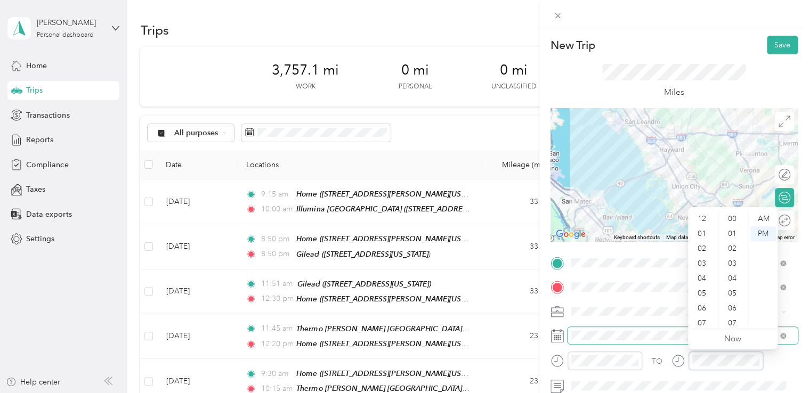
scroll to position [64, 0]
click at [706, 315] on div "11" at bounding box center [703, 319] width 26 height 15
click at [730, 295] on div "50" at bounding box center [734, 291] width 26 height 15
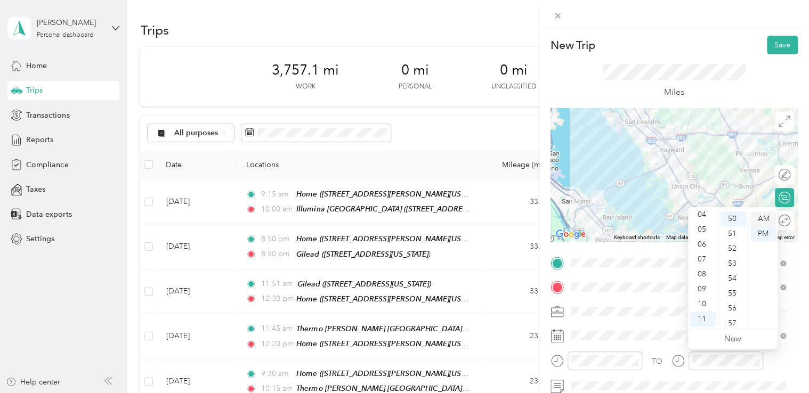
click at [760, 219] on div "AM" at bounding box center [763, 219] width 26 height 15
click at [718, 90] on div "Miles" at bounding box center [674, 81] width 144 height 35
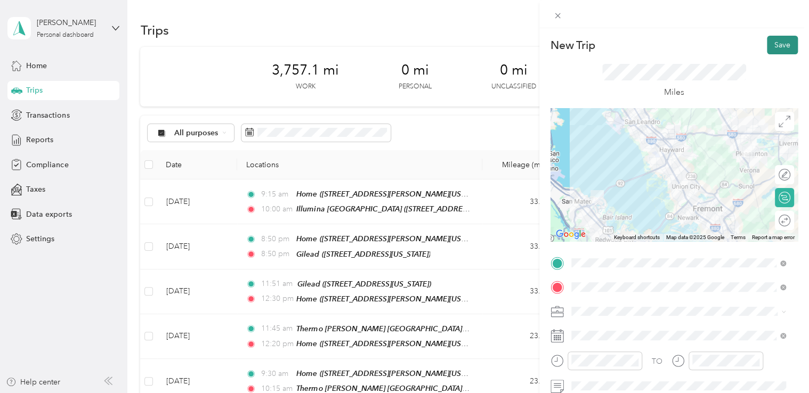
click at [772, 45] on button "Save" at bounding box center [782, 45] width 31 height 19
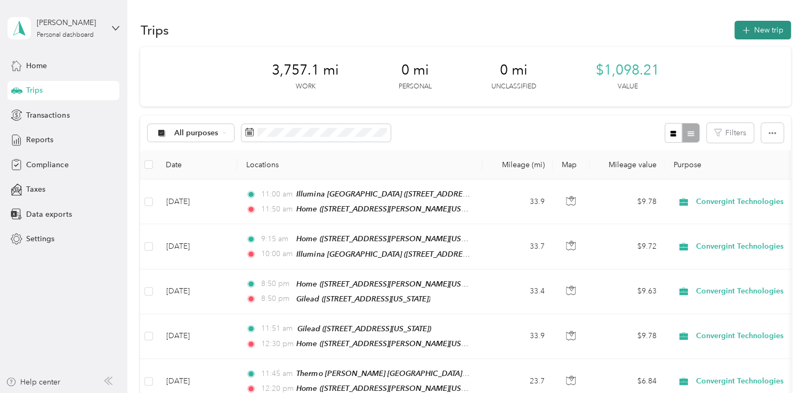
click at [749, 26] on button "New trip" at bounding box center [762, 30] width 56 height 19
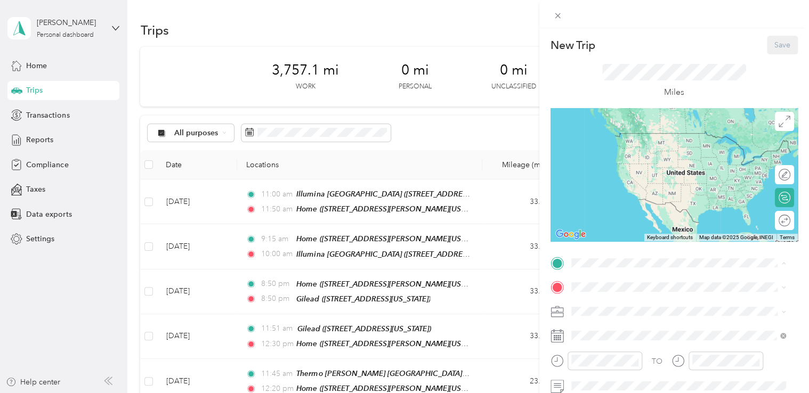
click at [608, 209] on strong "Home" at bounding box center [601, 204] width 21 height 10
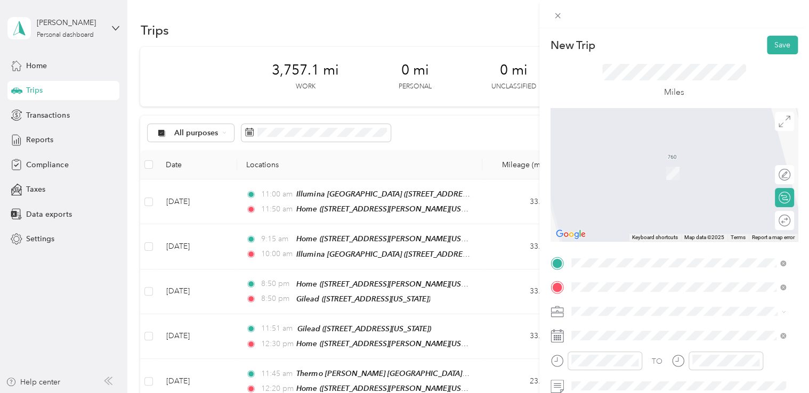
click at [623, 172] on span "[STREET_ADDRESS][US_STATE]" at bounding box center [644, 173] width 107 height 9
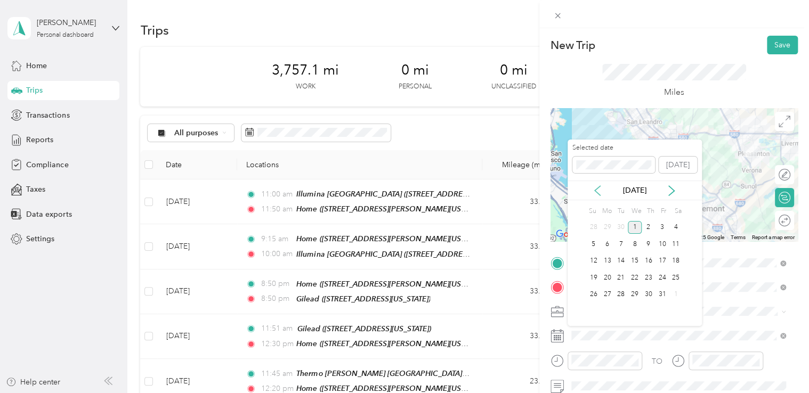
click at [593, 190] on icon at bounding box center [597, 190] width 11 height 11
click at [604, 260] on div "15" at bounding box center [607, 261] width 14 height 13
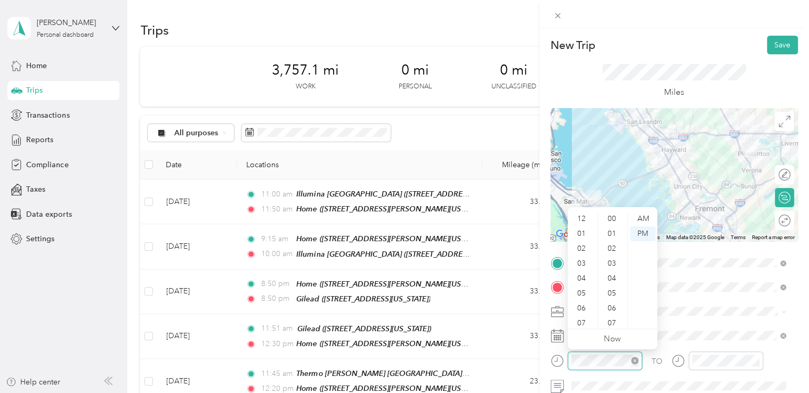
scroll to position [780, 0]
click at [582, 276] on div "08" at bounding box center [583, 274] width 26 height 15
click at [607, 261] on div "55" at bounding box center [613, 259] width 26 height 15
click at [649, 219] on div "AM" at bounding box center [643, 219] width 26 height 15
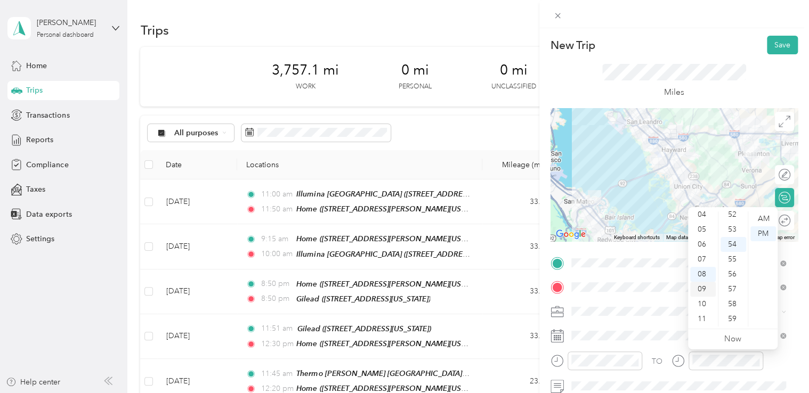
click at [705, 290] on div "09" at bounding box center [703, 289] width 26 height 15
click at [731, 272] on div "56" at bounding box center [734, 274] width 26 height 15
drag, startPoint x: 762, startPoint y: 216, endPoint x: 755, endPoint y: 239, distance: 23.3
click at [762, 216] on div "AM" at bounding box center [763, 219] width 26 height 15
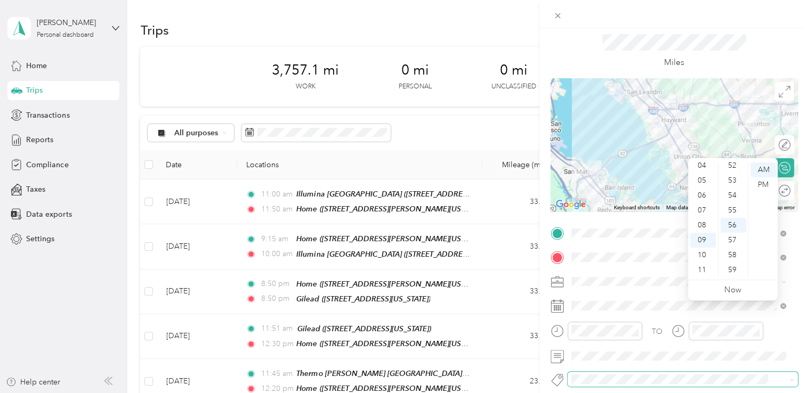
scroll to position [53, 0]
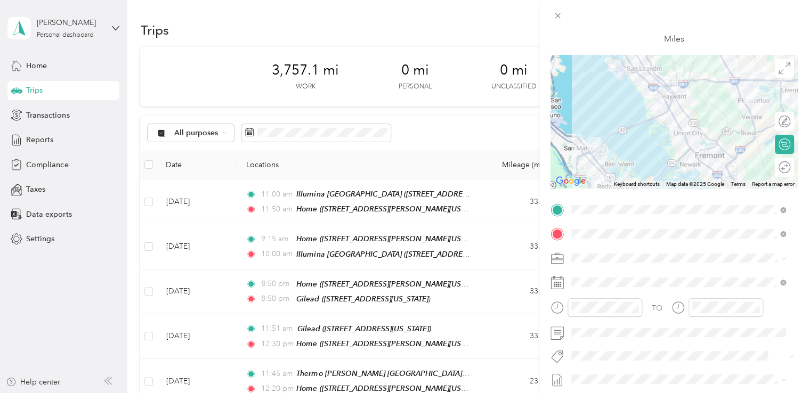
click at [692, 270] on div "TO Add photo" at bounding box center [674, 329] width 247 height 257
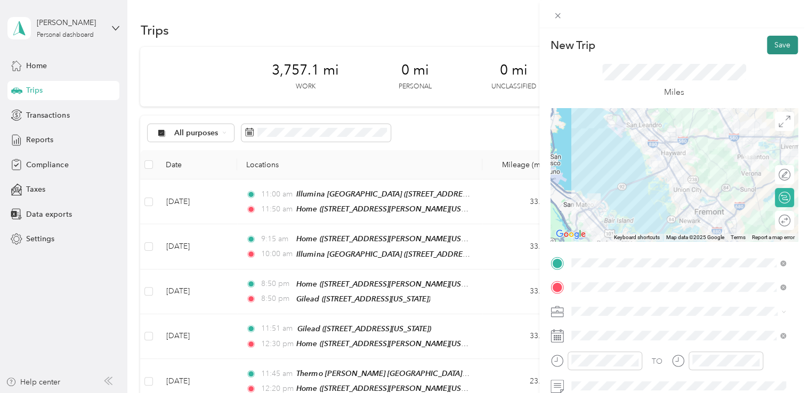
click at [773, 48] on button "Save" at bounding box center [782, 45] width 31 height 19
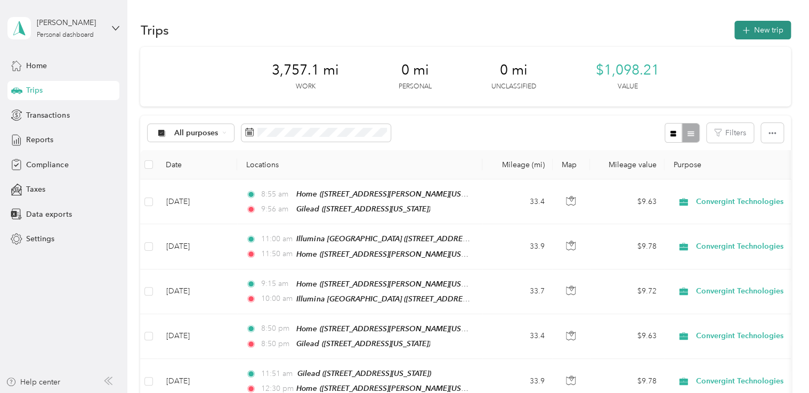
click at [758, 27] on button "New trip" at bounding box center [762, 30] width 56 height 19
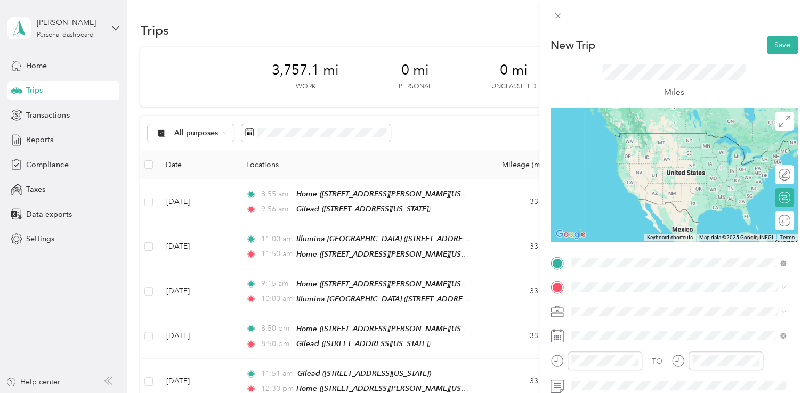
click at [634, 155] on div "Gilead [STREET_ADDRESS][US_STATE]" at bounding box center [644, 143] width 107 height 22
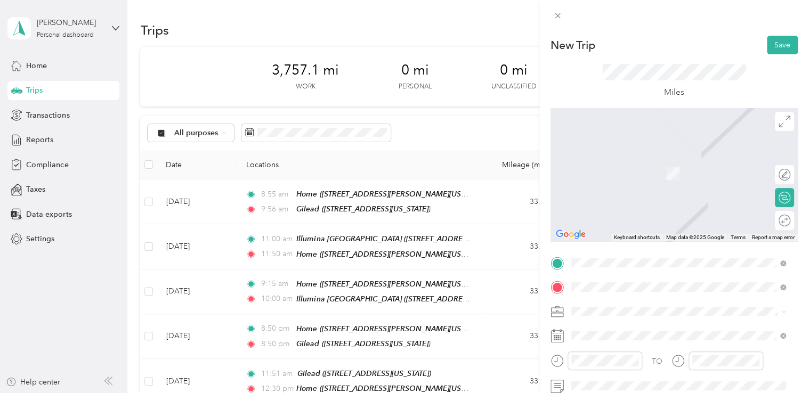
click at [614, 171] on span "[STREET_ADDRESS][PERSON_NAME][US_STATE]" at bounding box center [674, 173] width 166 height 9
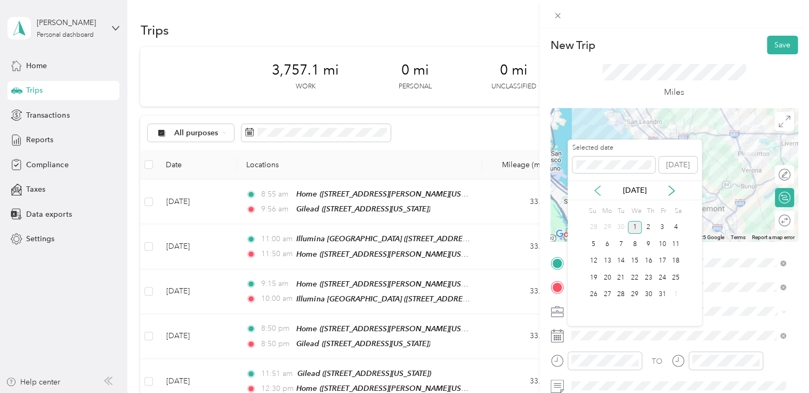
click at [596, 189] on icon at bounding box center [597, 191] width 5 height 10
click at [610, 263] on div "15" at bounding box center [607, 261] width 14 height 13
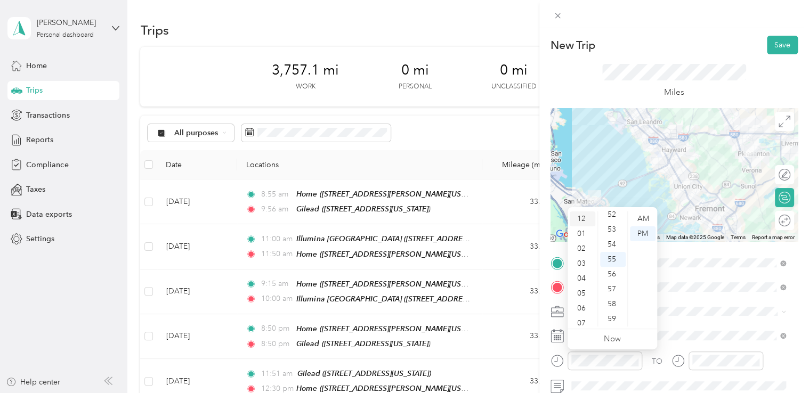
click at [584, 219] on div "12" at bounding box center [583, 219] width 26 height 15
click at [615, 254] on div "55" at bounding box center [613, 259] width 26 height 15
click at [646, 231] on div "PM" at bounding box center [643, 234] width 26 height 15
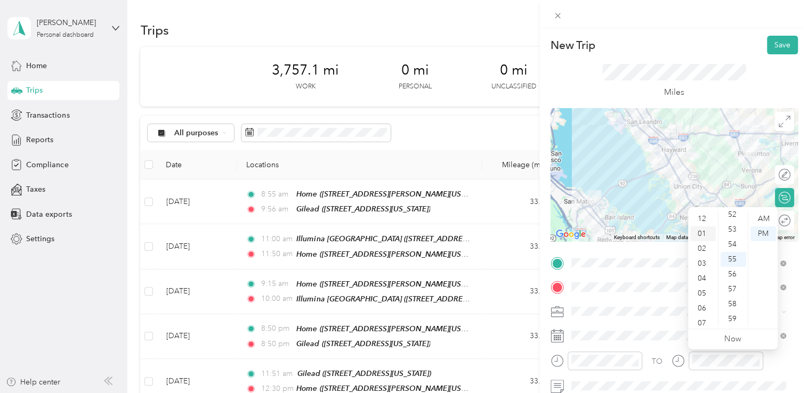
click at [700, 230] on div "01" at bounding box center [703, 234] width 26 height 15
click at [733, 267] on div "45" at bounding box center [734, 270] width 26 height 15
click at [763, 233] on div "PM" at bounding box center [763, 234] width 26 height 15
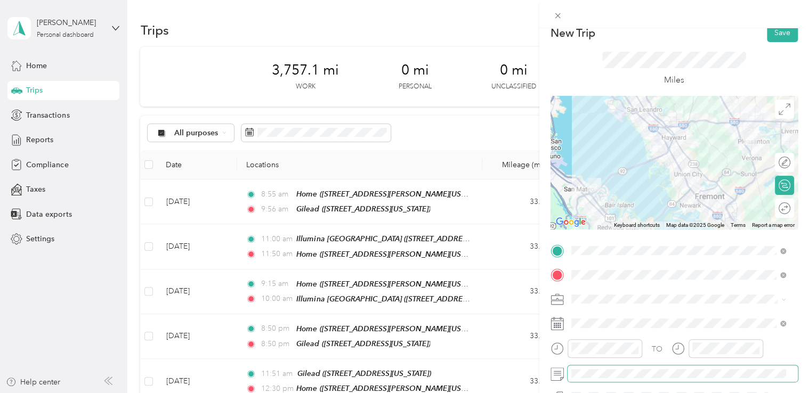
scroll to position [0, 0]
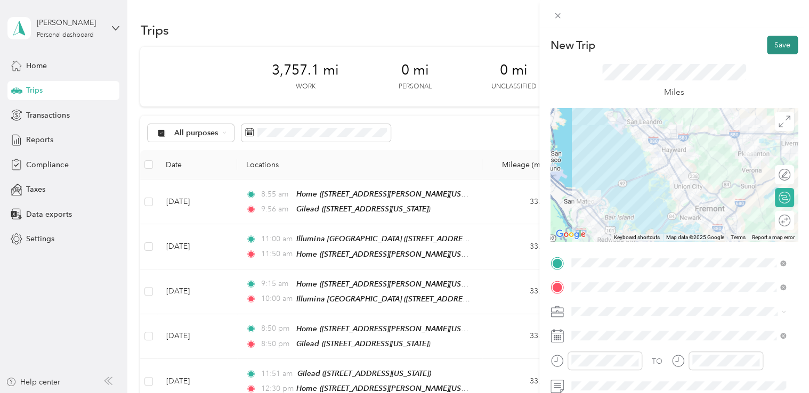
click at [777, 47] on button "Save" at bounding box center [782, 45] width 31 height 19
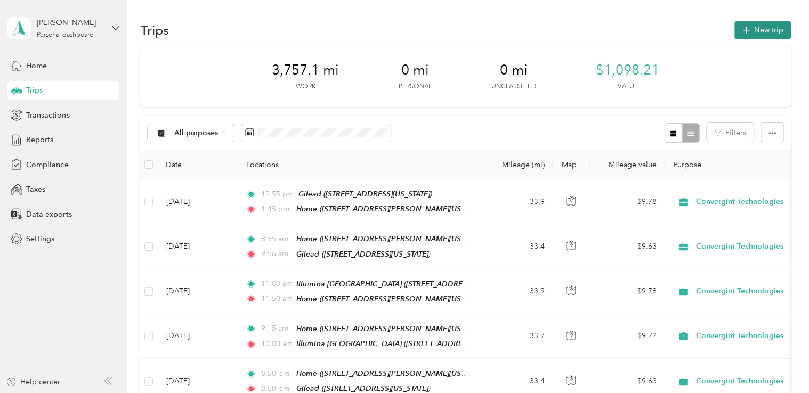
click at [753, 29] on button "New trip" at bounding box center [762, 30] width 56 height 19
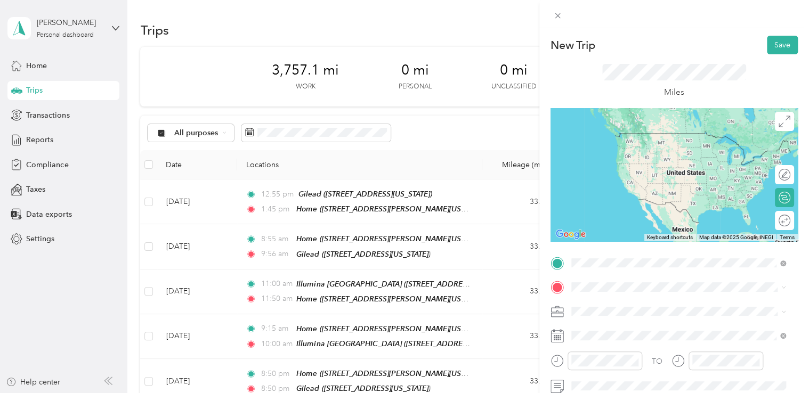
click at [632, 143] on div "Home [STREET_ADDRESS][PERSON_NAME][US_STATE]" at bounding box center [674, 143] width 166 height 22
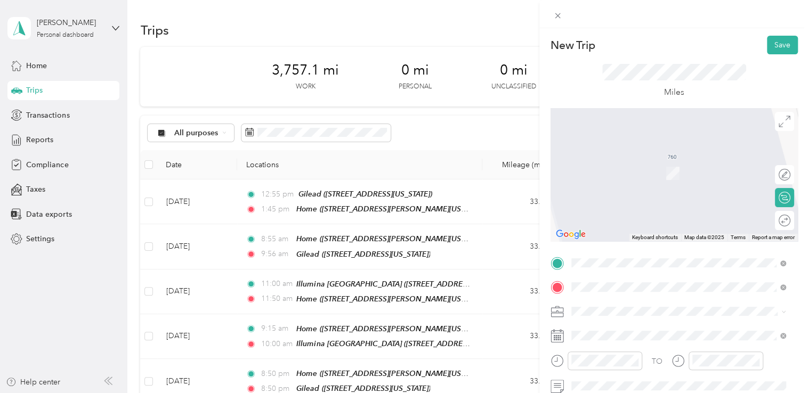
click at [651, 162] on span "[STREET_ADDRESS][US_STATE]" at bounding box center [644, 158] width 107 height 10
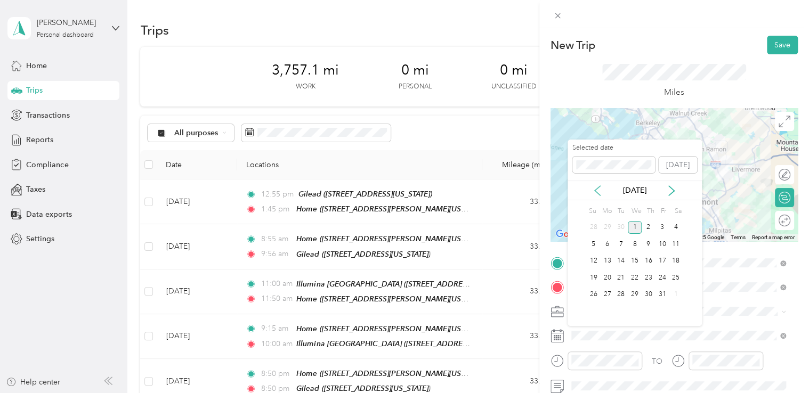
click at [595, 191] on icon at bounding box center [597, 191] width 5 height 10
click at [624, 263] on div "16" at bounding box center [621, 261] width 14 height 13
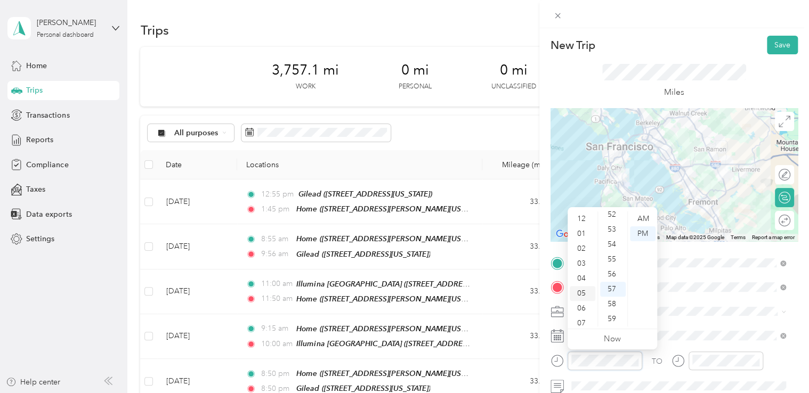
scroll to position [53, 0]
click at [582, 272] on div "07" at bounding box center [583, 270] width 26 height 15
click at [612, 239] on div "50" at bounding box center [613, 238] width 26 height 15
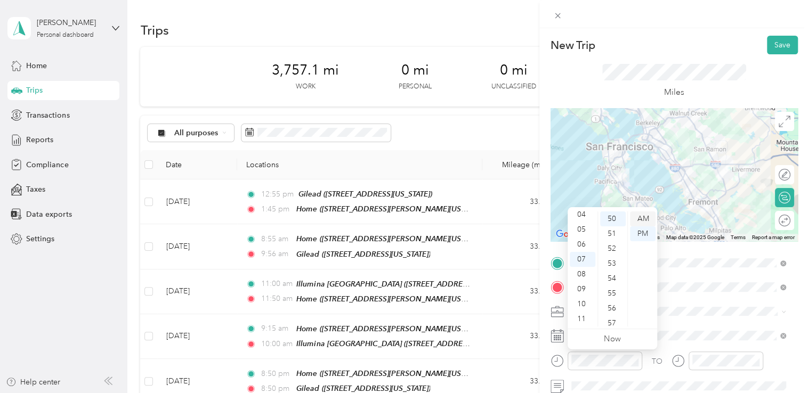
click at [646, 215] on div "AM" at bounding box center [643, 219] width 26 height 15
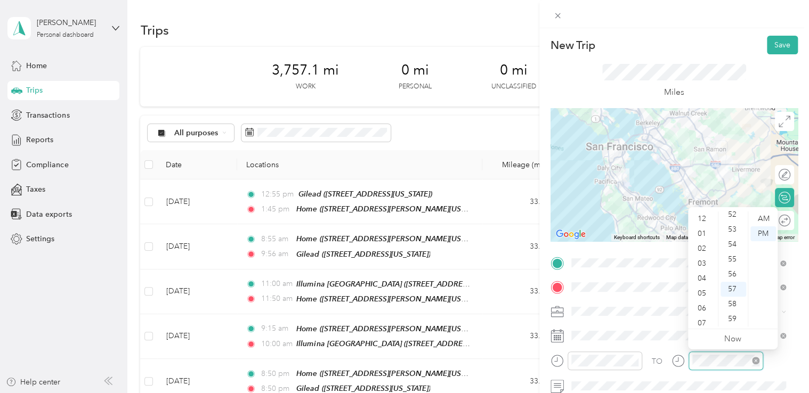
scroll to position [64, 0]
click at [703, 287] on div "09" at bounding box center [703, 289] width 26 height 15
click at [731, 229] on div "10" at bounding box center [734, 227] width 26 height 15
click at [763, 216] on div "AM" at bounding box center [763, 219] width 26 height 15
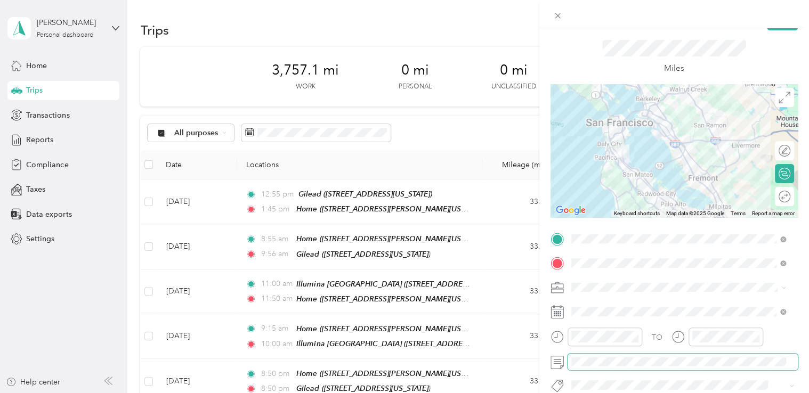
scroll to position [0, 0]
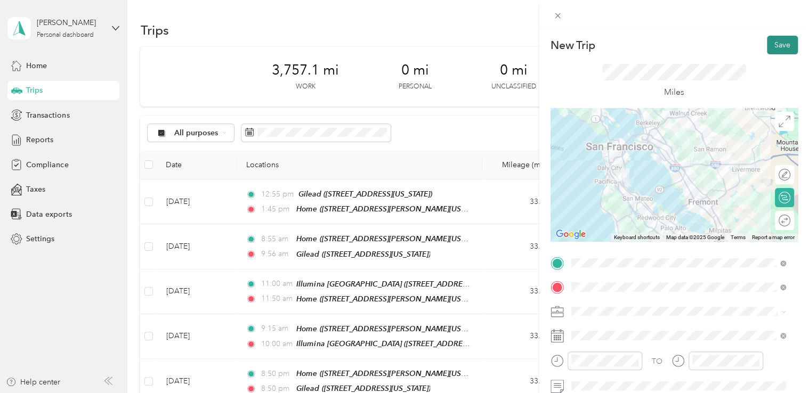
click at [774, 42] on button "Save" at bounding box center [782, 45] width 31 height 19
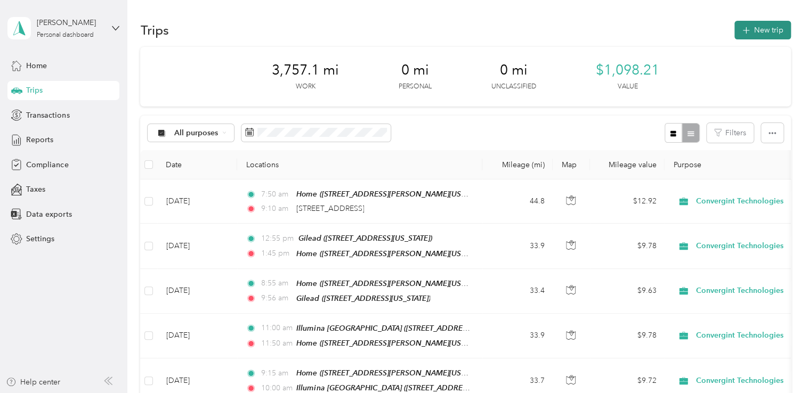
click at [761, 26] on button "New trip" at bounding box center [762, 30] width 56 height 19
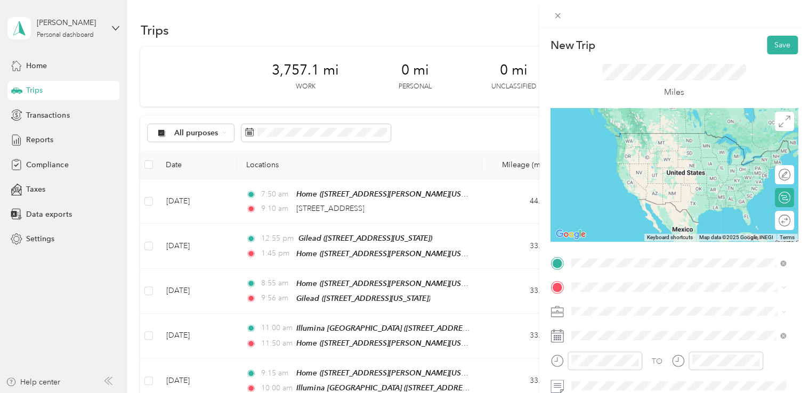
click at [652, 133] on span "[STREET_ADDRESS][US_STATE]" at bounding box center [644, 133] width 107 height 10
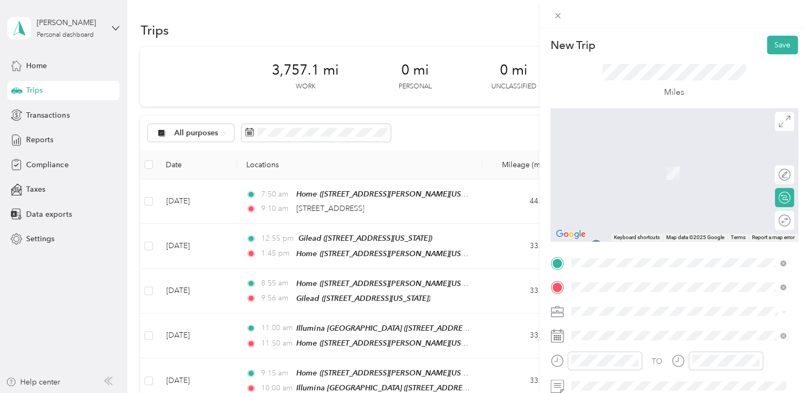
click at [615, 173] on span "[STREET_ADDRESS][PERSON_NAME][US_STATE]" at bounding box center [674, 173] width 166 height 9
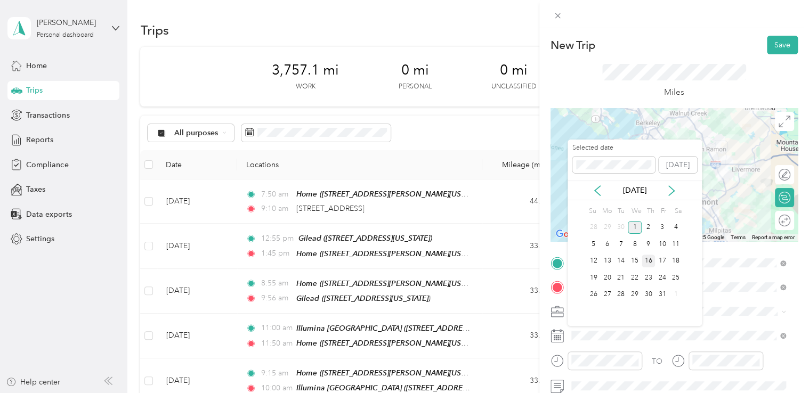
click at [647, 262] on div "16" at bounding box center [649, 261] width 14 height 13
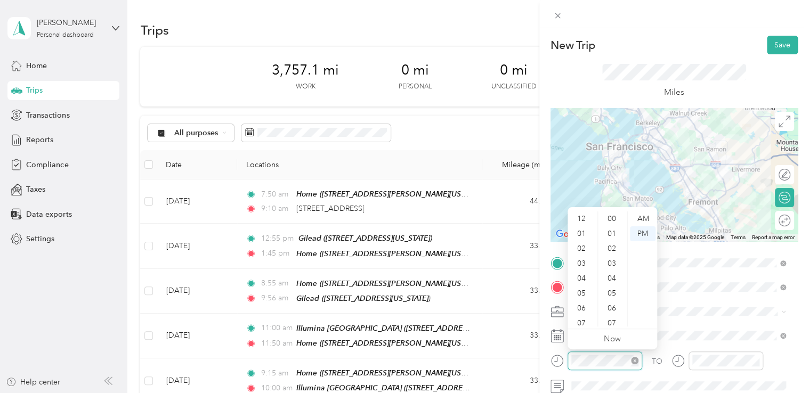
scroll to position [64, 0]
click at [585, 317] on div "11" at bounding box center [583, 319] width 26 height 15
click at [615, 219] on div "00" at bounding box center [613, 219] width 26 height 15
click at [637, 216] on div "AM" at bounding box center [643, 219] width 26 height 15
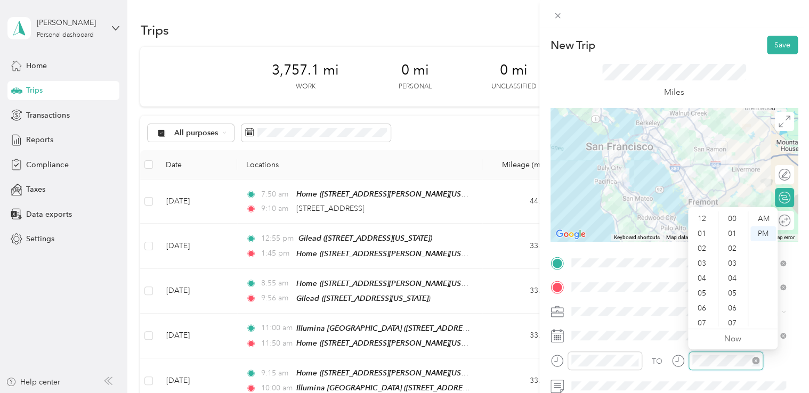
scroll to position [780, 0]
click at [698, 319] on div "11" at bounding box center [703, 319] width 26 height 15
click at [733, 301] on div "58" at bounding box center [734, 304] width 26 height 15
click at [768, 217] on div "AM" at bounding box center [763, 219] width 26 height 15
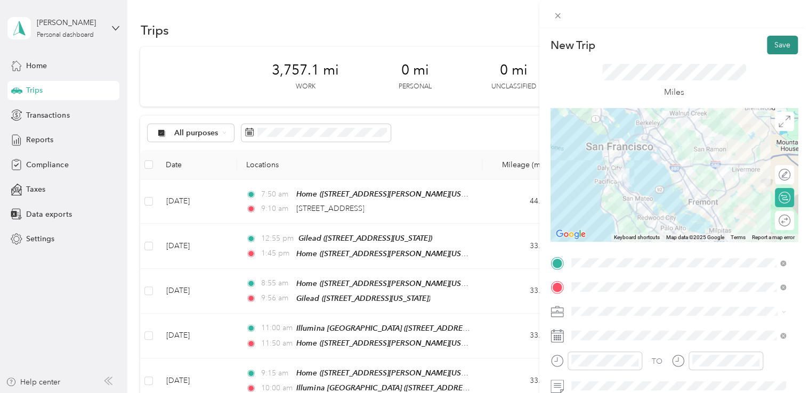
click at [776, 51] on button "Save" at bounding box center [782, 45] width 31 height 19
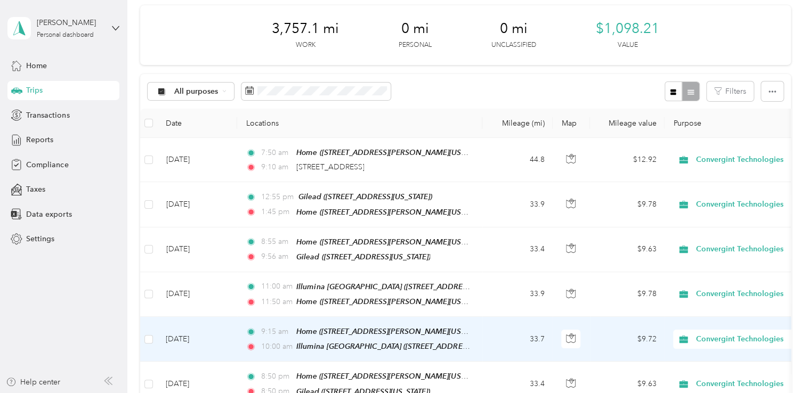
scroll to position [0, 0]
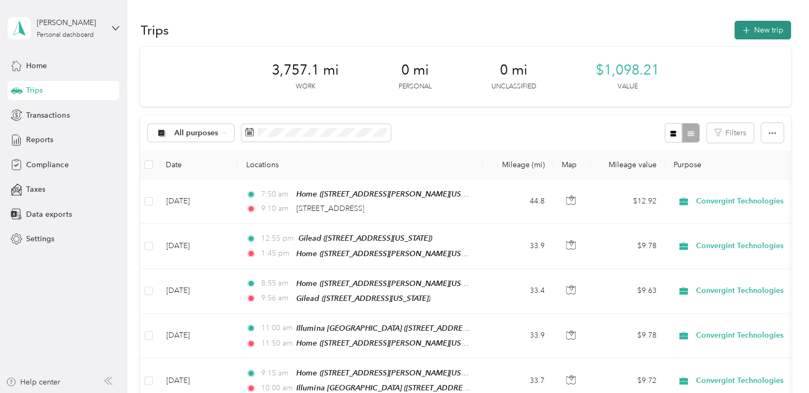
click at [746, 33] on icon "button" at bounding box center [746, 31] width 12 height 12
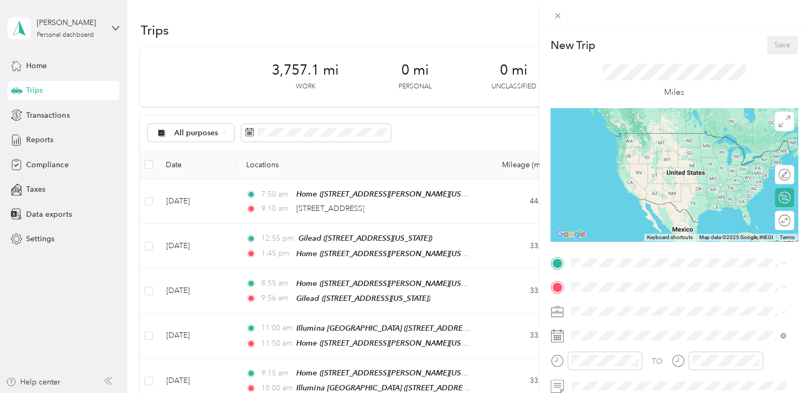
click at [665, 19] on div at bounding box center [674, 14] width 270 height 28
click at [637, 42] on div "New Trip Save" at bounding box center [674, 45] width 247 height 19
click at [597, 98] on div "Miles" at bounding box center [674, 81] width 247 height 54
click at [309, 27] on div "New Trip Save This trip cannot be edited because it is either under review, app…" at bounding box center [404, 196] width 809 height 393
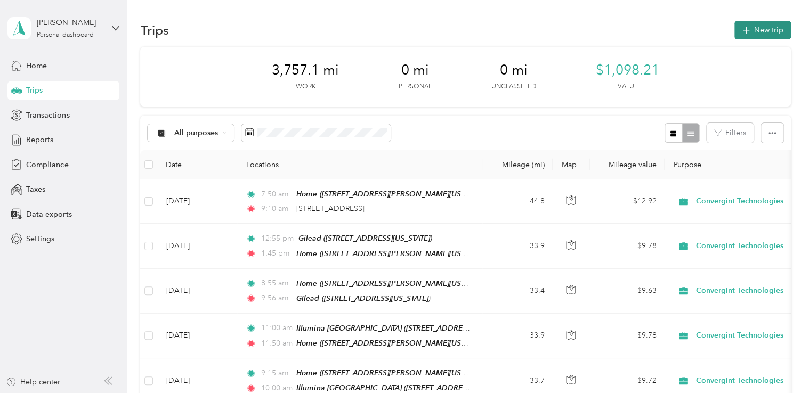
click at [764, 26] on button "New trip" at bounding box center [762, 30] width 56 height 19
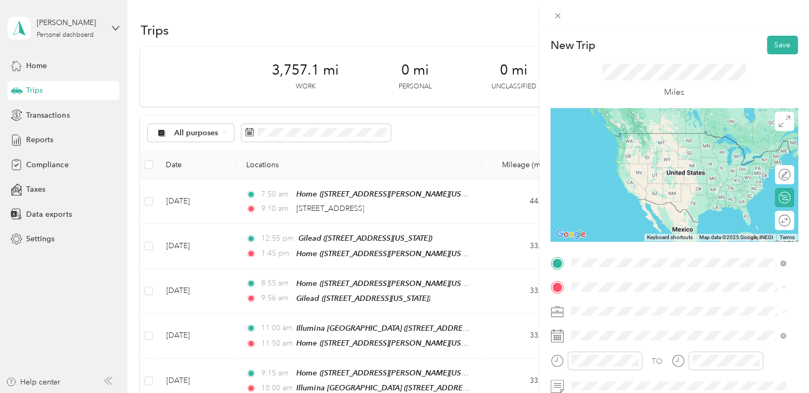
click at [631, 138] on span "[STREET_ADDRESS][US_STATE]" at bounding box center [644, 133] width 107 height 10
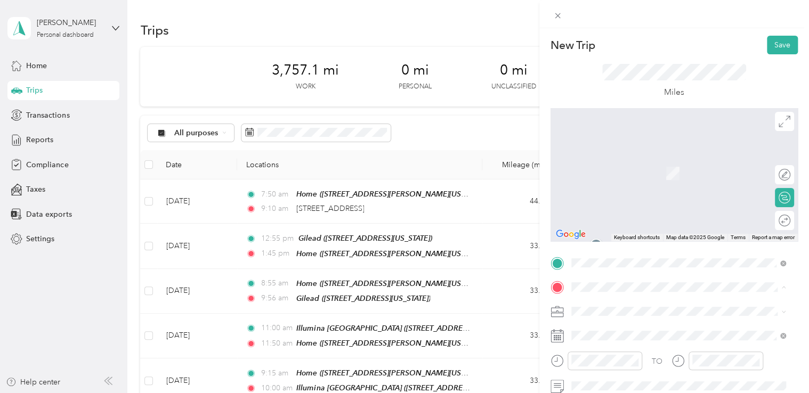
click at [608, 246] on div "Home [STREET_ADDRESS][PERSON_NAME][US_STATE]" at bounding box center [674, 235] width 166 height 22
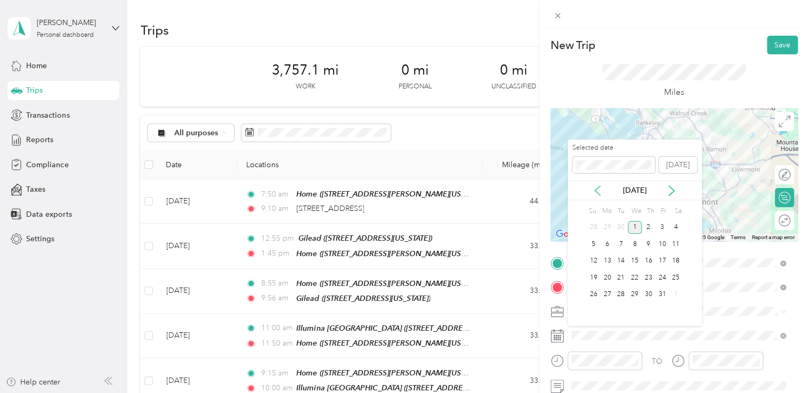
click at [599, 192] on icon at bounding box center [597, 190] width 11 height 11
click at [622, 260] on div "16" at bounding box center [621, 261] width 14 height 13
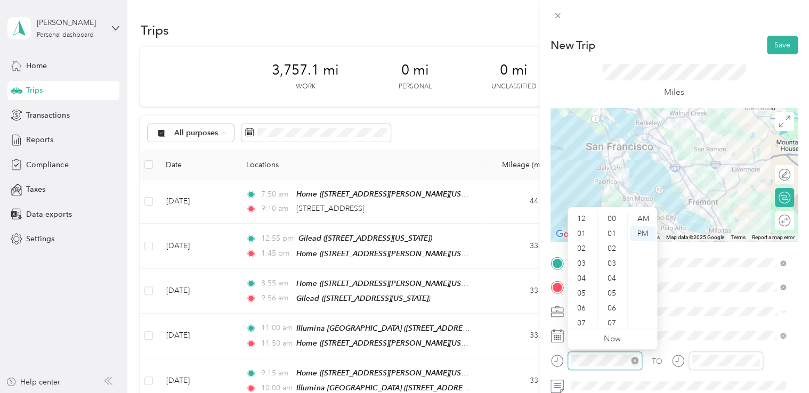
scroll to position [64, 0]
click at [586, 319] on div "11" at bounding box center [583, 319] width 26 height 15
click at [642, 220] on div "AM" at bounding box center [643, 219] width 26 height 15
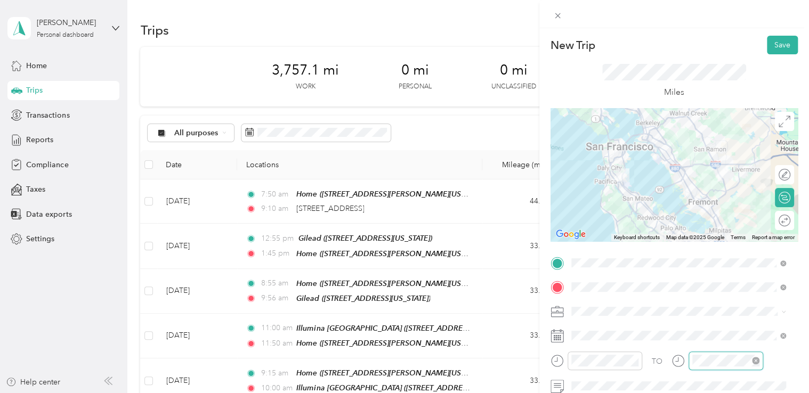
scroll to position [780, 0]
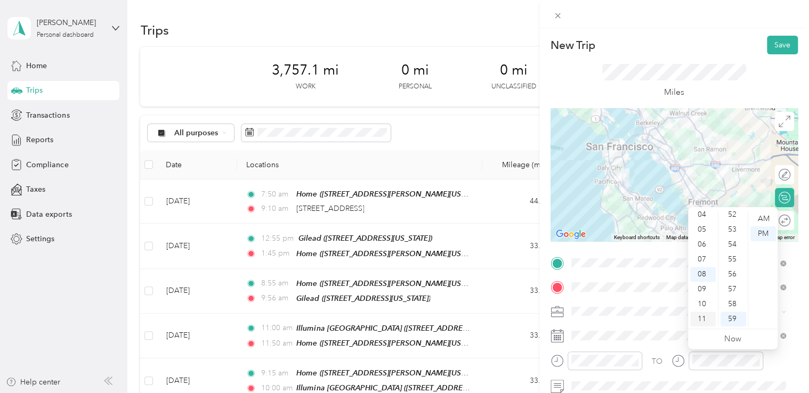
click at [699, 318] on div "11" at bounding box center [703, 319] width 26 height 15
click at [729, 304] on div "58" at bounding box center [734, 304] width 26 height 15
click at [763, 219] on div "AM" at bounding box center [763, 219] width 26 height 15
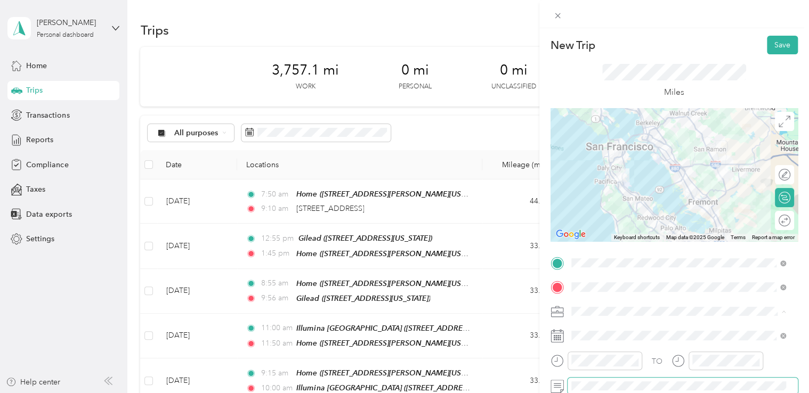
click at [723, 380] on span at bounding box center [683, 386] width 230 height 17
click at [773, 46] on button "Save" at bounding box center [782, 45] width 31 height 19
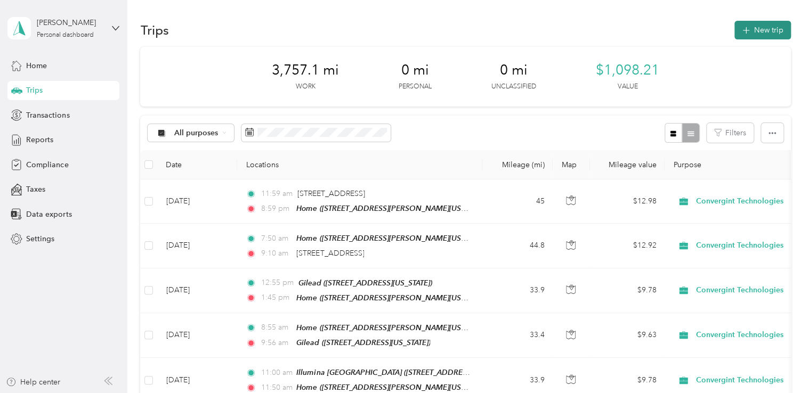
click at [757, 28] on button "New trip" at bounding box center [762, 30] width 56 height 19
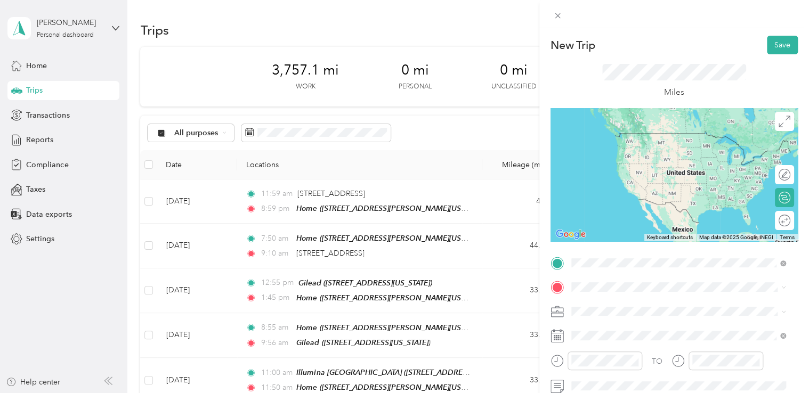
click at [615, 154] on div "Home [STREET_ADDRESS][PERSON_NAME][US_STATE]" at bounding box center [674, 143] width 166 height 22
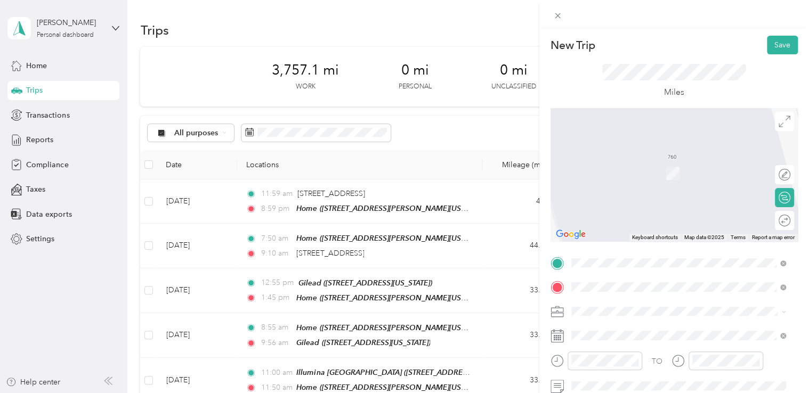
click at [626, 163] on span "[STREET_ADDRESS][PERSON_NAME][US_STATE]" at bounding box center [674, 158] width 166 height 10
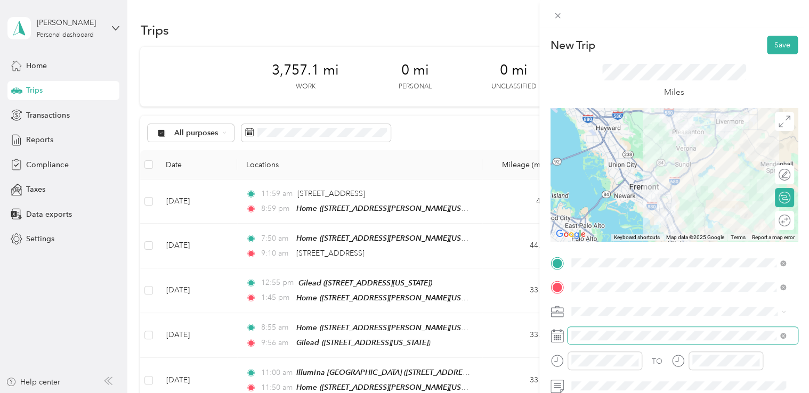
click at [617, 330] on span at bounding box center [683, 335] width 230 height 17
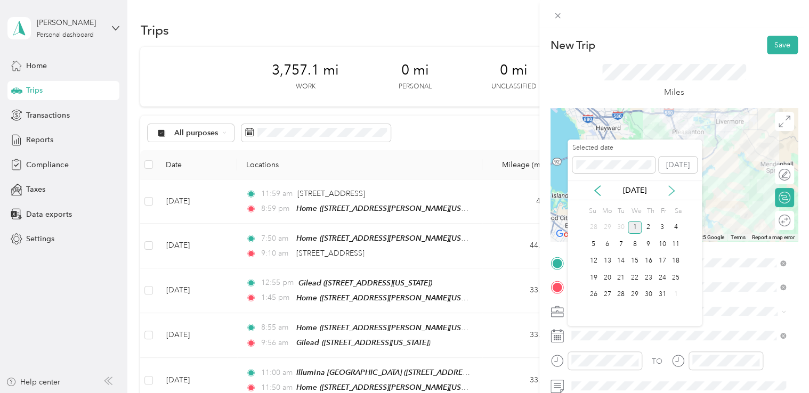
click at [669, 188] on icon at bounding box center [671, 190] width 11 height 11
click at [597, 192] on icon at bounding box center [597, 191] width 5 height 10
click at [596, 189] on icon at bounding box center [597, 191] width 5 height 10
click at [645, 262] on div "18" at bounding box center [649, 261] width 14 height 13
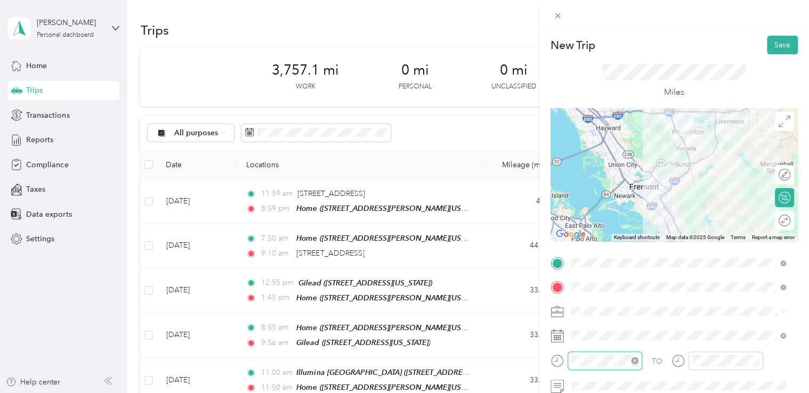
scroll to position [15, 0]
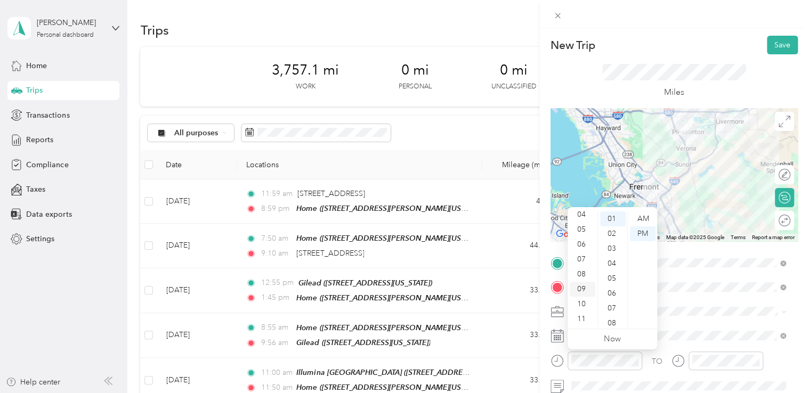
click at [586, 287] on div "09" at bounding box center [583, 289] width 26 height 15
click at [610, 221] on div "00" at bounding box center [613, 219] width 26 height 15
click at [636, 220] on div "AM" at bounding box center [643, 219] width 26 height 15
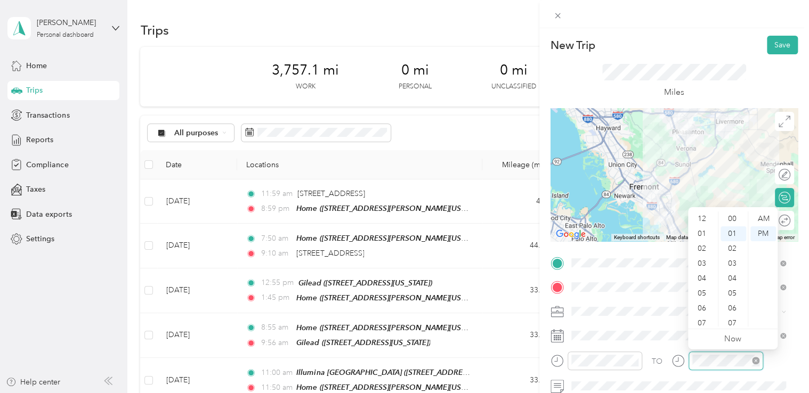
scroll to position [64, 0]
click at [700, 290] on div "09" at bounding box center [703, 289] width 26 height 15
click at [733, 310] on div "25" at bounding box center [734, 310] width 26 height 15
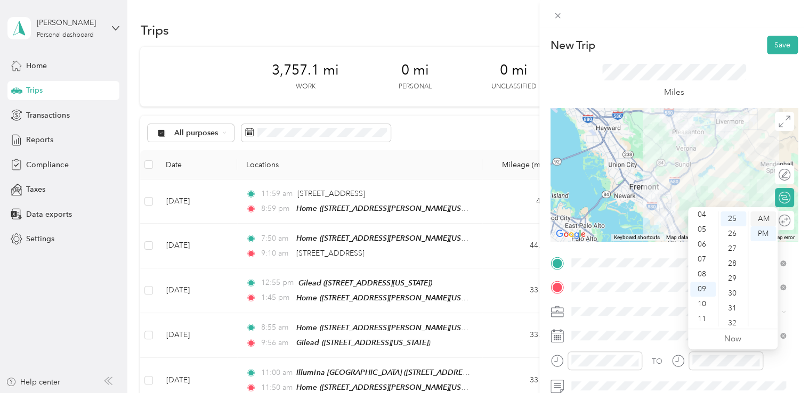
click at [764, 219] on div "AM" at bounding box center [763, 219] width 26 height 15
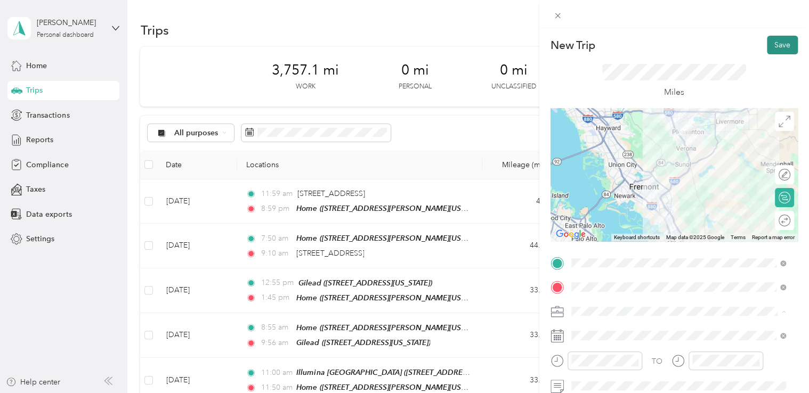
click at [770, 46] on button "Save" at bounding box center [782, 45] width 31 height 19
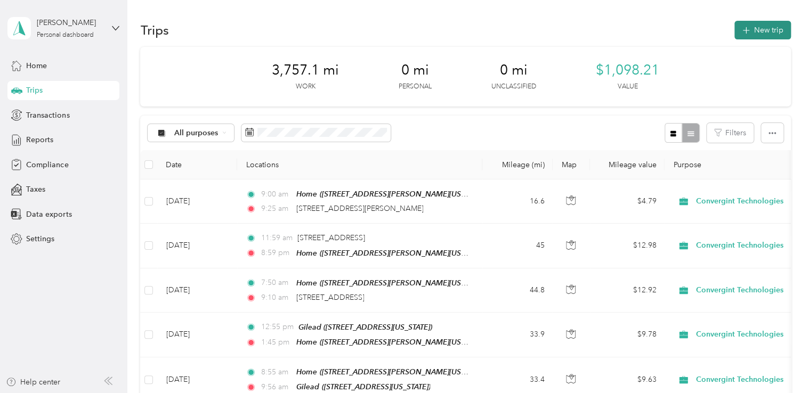
click at [749, 28] on button "New trip" at bounding box center [762, 30] width 56 height 19
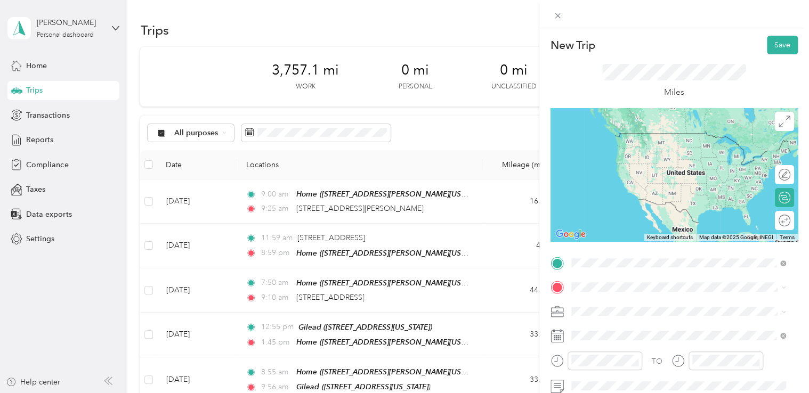
click at [631, 130] on span "[STREET_ADDRESS][PERSON_NAME][US_STATE]" at bounding box center [674, 133] width 166 height 10
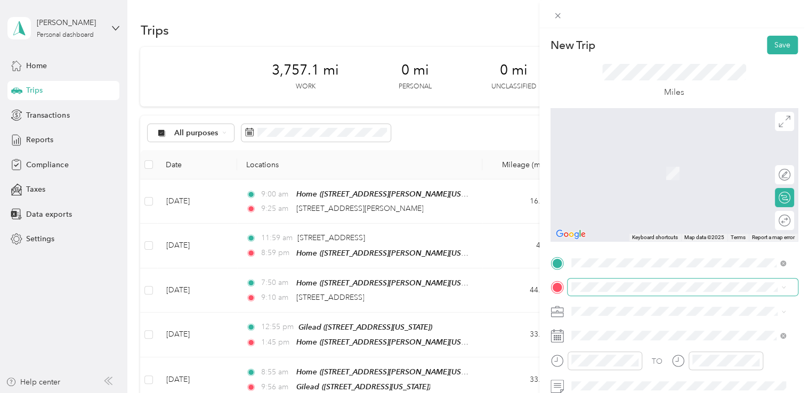
click at [589, 293] on span at bounding box center [683, 287] width 230 height 17
click at [593, 295] on span at bounding box center [683, 287] width 230 height 17
click at [601, 338] on span "[STREET_ADDRESS][US_STATE]" at bounding box center [644, 341] width 107 height 9
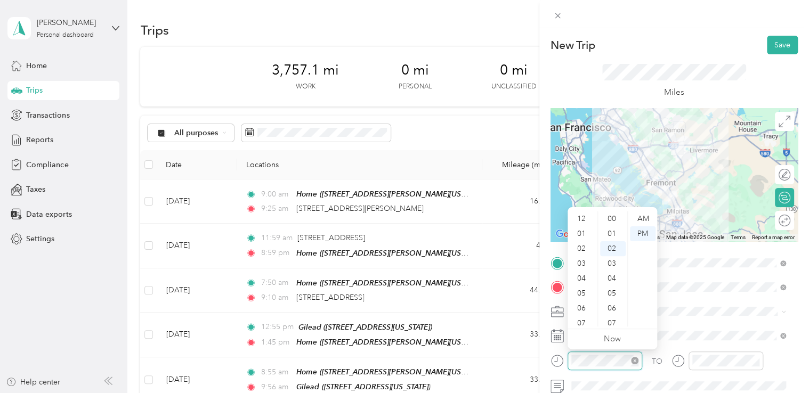
scroll to position [64, 0]
click at [584, 305] on div "10" at bounding box center [583, 304] width 26 height 15
click at [612, 297] on div "50" at bounding box center [613, 295] width 26 height 15
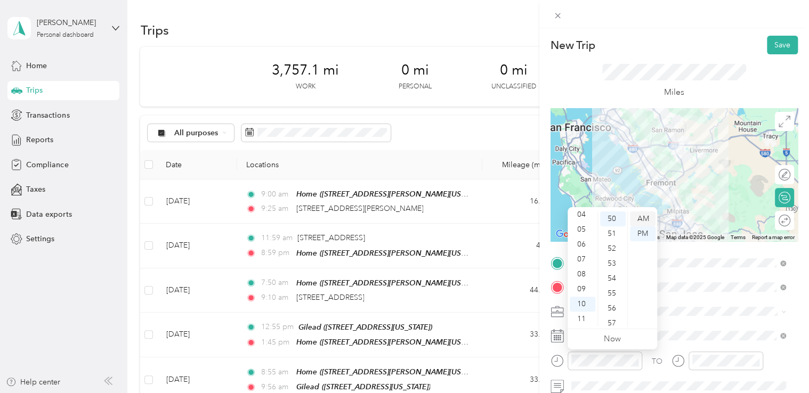
click at [642, 219] on div "AM" at bounding box center [643, 219] width 26 height 15
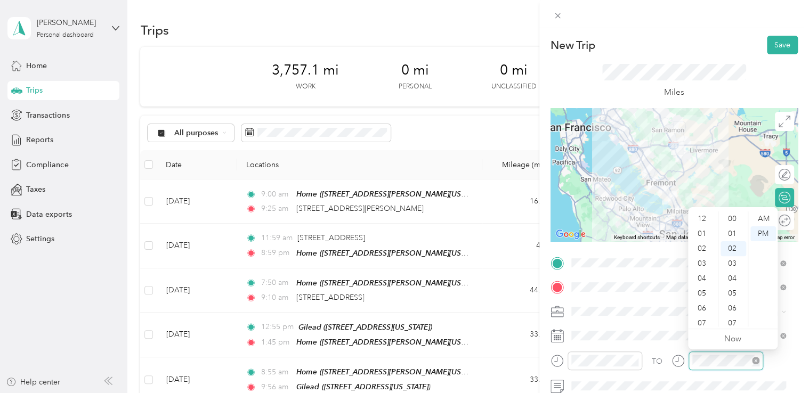
scroll to position [64, 0]
click at [704, 319] on div "11" at bounding box center [703, 319] width 26 height 15
click at [731, 237] on div "25" at bounding box center [734, 242] width 26 height 15
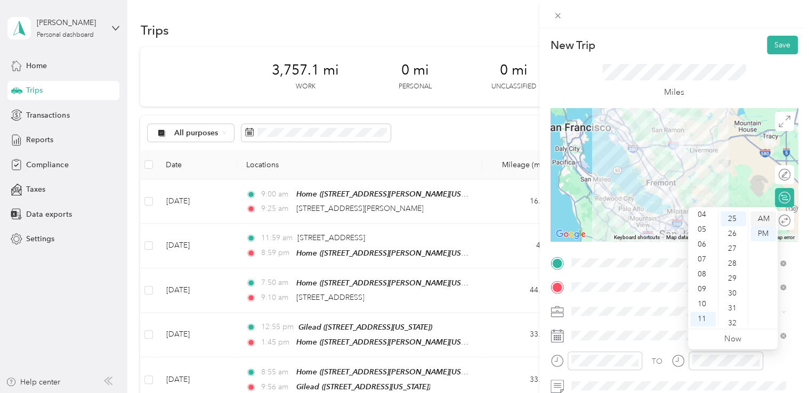
click at [765, 219] on div "AM" at bounding box center [763, 219] width 26 height 15
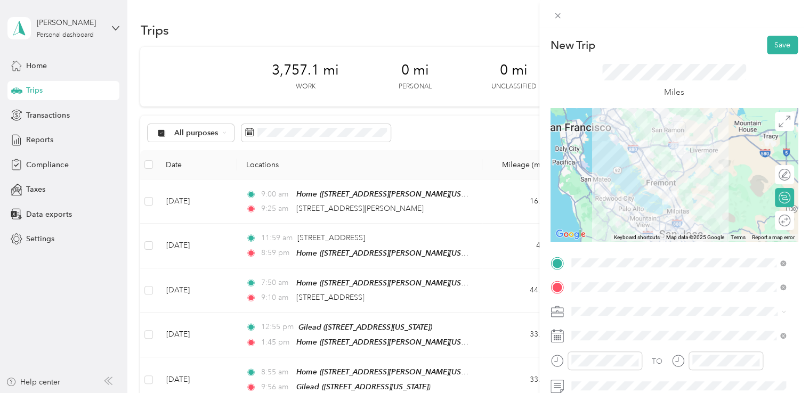
click at [707, 322] on div "TO Add photo" at bounding box center [674, 383] width 247 height 257
click at [771, 43] on button "Save" at bounding box center [782, 45] width 31 height 19
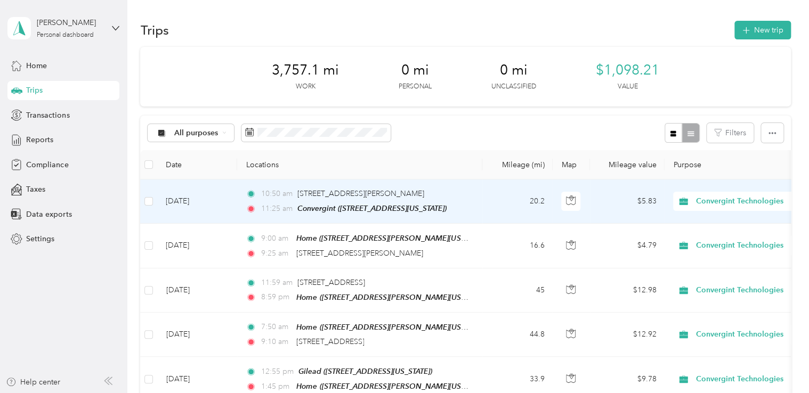
click at [473, 193] on td "10:50 am [STREET_ADDRESS][PERSON_NAME] 11:25 am Convergint ([STREET_ADDRESS][US…" at bounding box center [359, 202] width 245 height 44
click at [473, 386] on div at bounding box center [402, 393] width 804 height 0
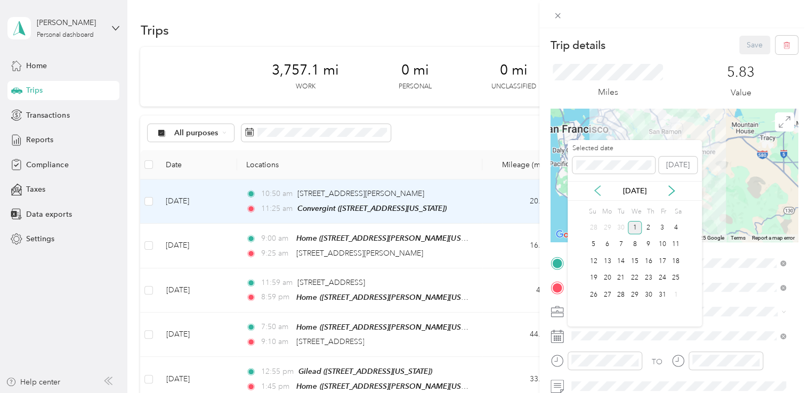
click at [595, 188] on icon at bounding box center [597, 190] width 11 height 11
click at [646, 261] on div "18" at bounding box center [649, 261] width 14 height 13
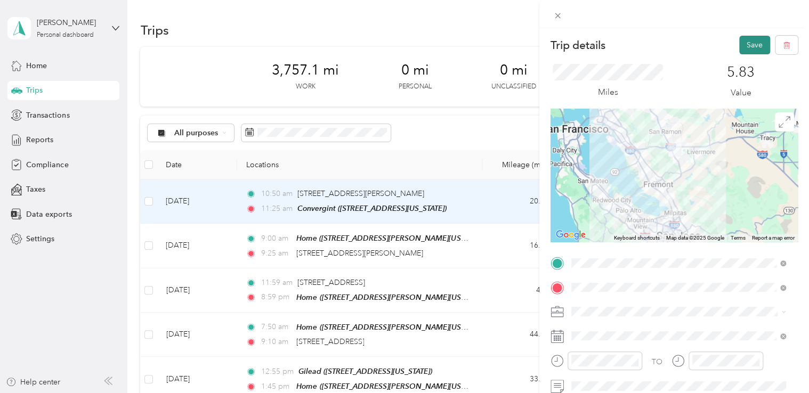
click at [745, 45] on button "Save" at bounding box center [754, 45] width 31 height 19
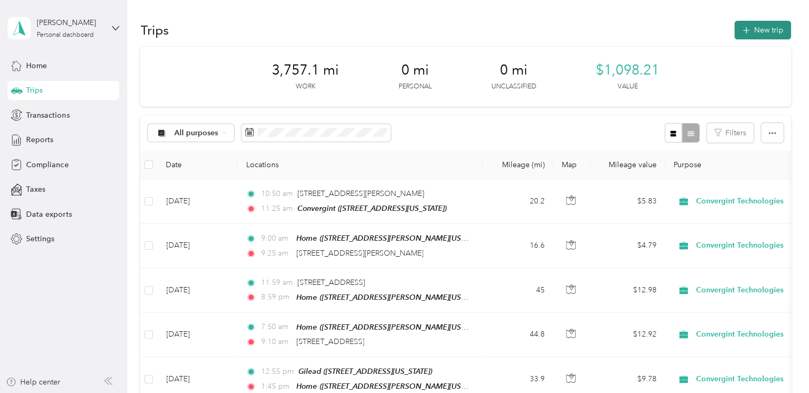
click at [762, 28] on button "New trip" at bounding box center [762, 30] width 56 height 19
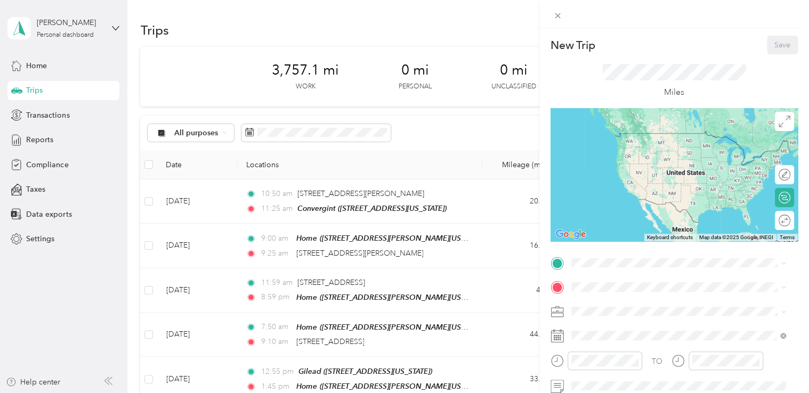
click at [614, 221] on span "[STREET_ADDRESS][PERSON_NAME][US_STATE]" at bounding box center [674, 216] width 166 height 9
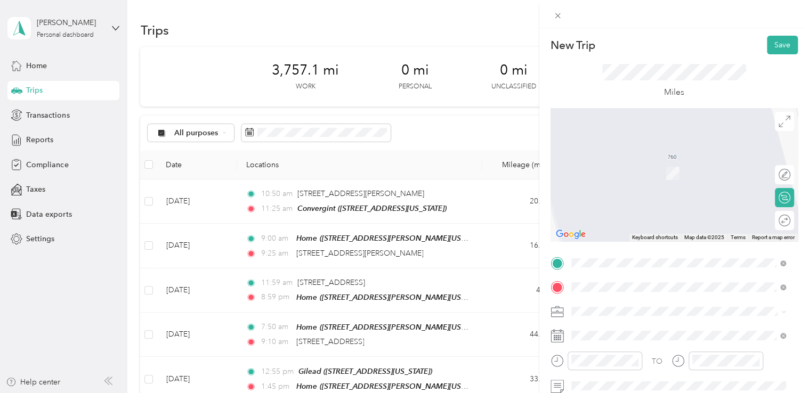
click at [616, 169] on span "[STREET_ADDRESS][US_STATE]" at bounding box center [644, 173] width 107 height 9
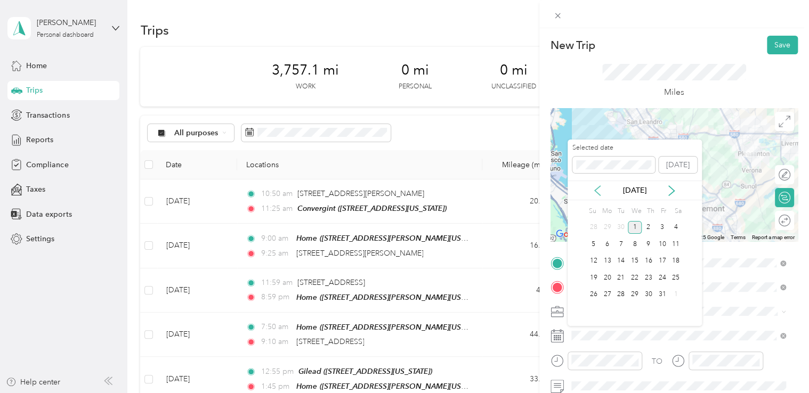
click at [596, 190] on icon at bounding box center [597, 190] width 11 height 11
click at [622, 293] on div "30" at bounding box center [621, 294] width 14 height 13
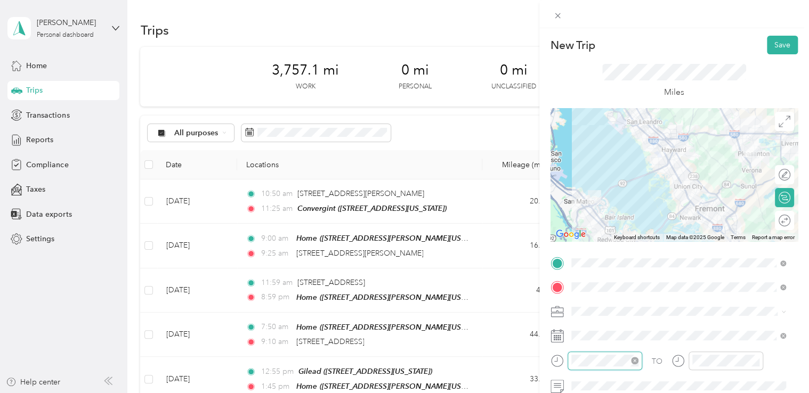
scroll to position [64, 0]
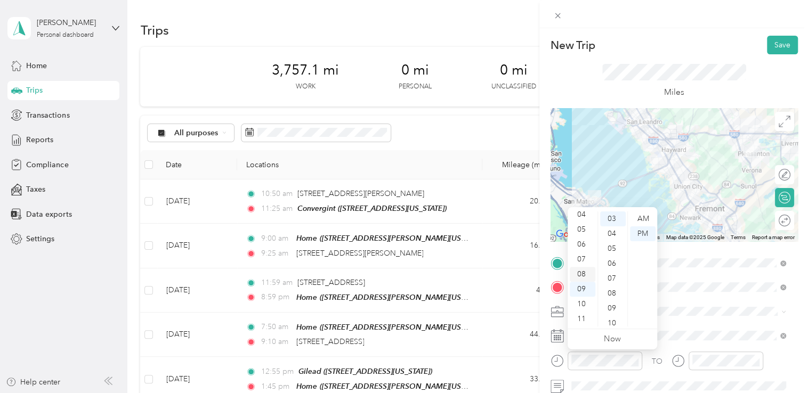
click at [583, 274] on div "08" at bounding box center [583, 274] width 26 height 15
click at [611, 248] on div "05" at bounding box center [613, 248] width 26 height 15
click at [643, 216] on div "AM" at bounding box center [643, 219] width 26 height 15
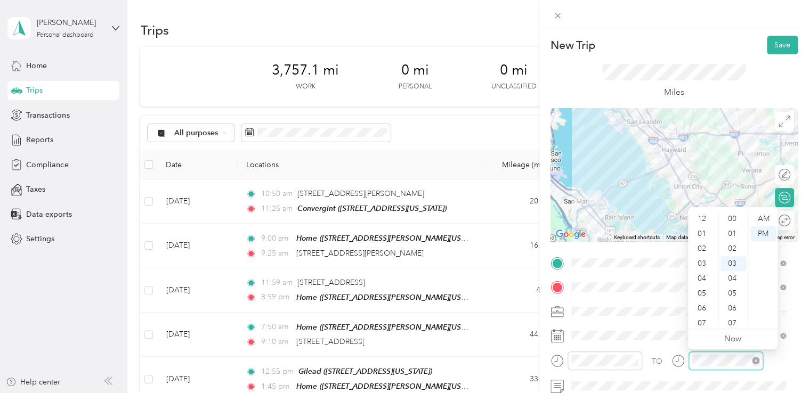
scroll to position [64, 0]
click at [701, 289] on div "09" at bounding box center [703, 289] width 26 height 15
click at [732, 322] on div "10" at bounding box center [734, 323] width 26 height 15
click at [763, 214] on div "AM" at bounding box center [763, 219] width 26 height 15
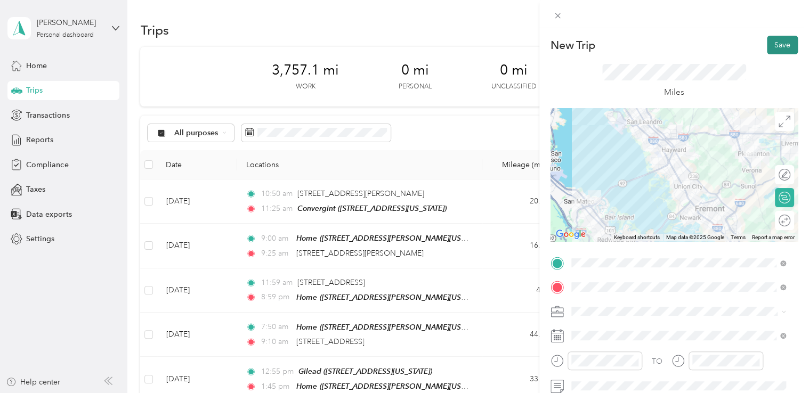
click at [768, 45] on button "Save" at bounding box center [782, 45] width 31 height 19
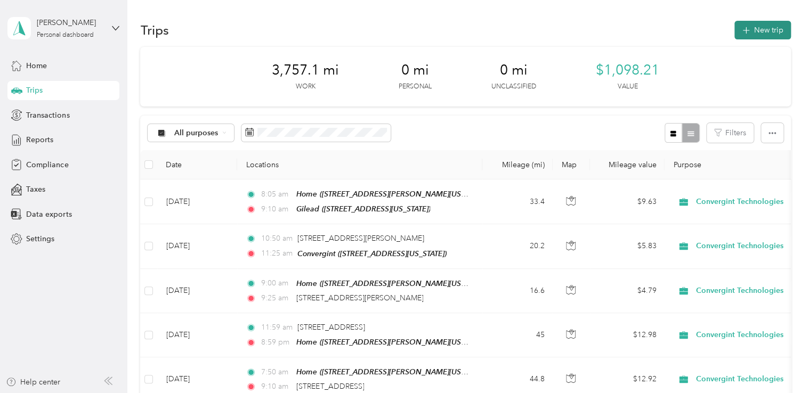
click at [761, 24] on button "New trip" at bounding box center [762, 30] width 56 height 19
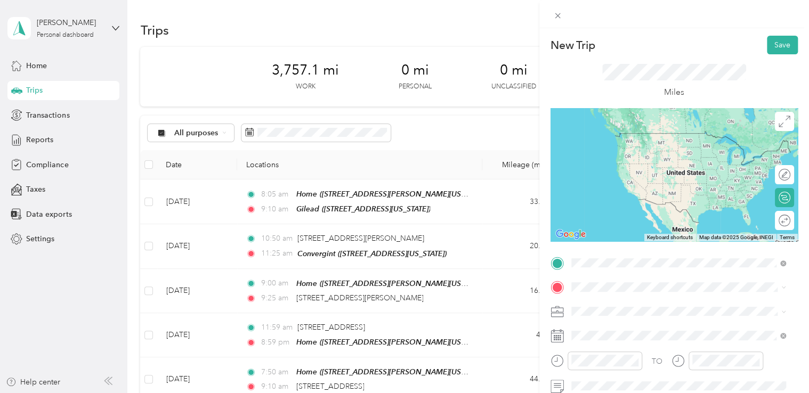
click at [620, 140] on div "Gilead [STREET_ADDRESS][US_STATE]" at bounding box center [644, 143] width 107 height 22
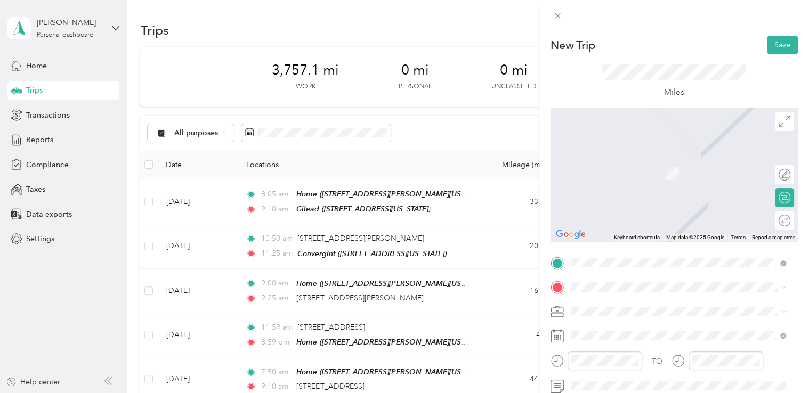
click at [603, 243] on span "[STREET_ADDRESS][PERSON_NAME][US_STATE]" at bounding box center [674, 238] width 166 height 9
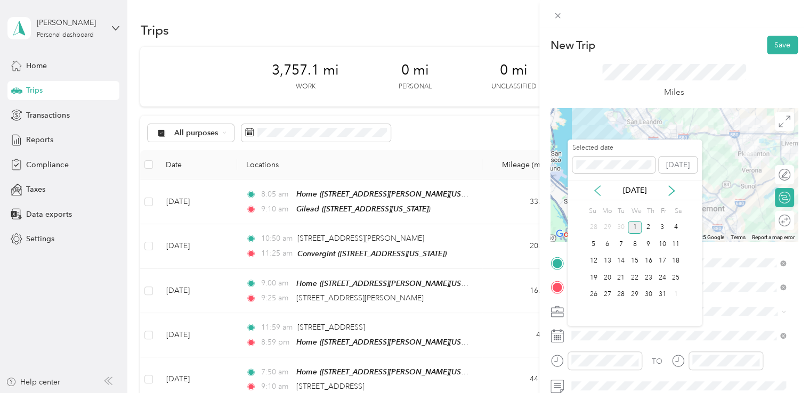
click at [596, 191] on icon at bounding box center [597, 190] width 11 height 11
click at [624, 295] on div "30" at bounding box center [621, 294] width 14 height 13
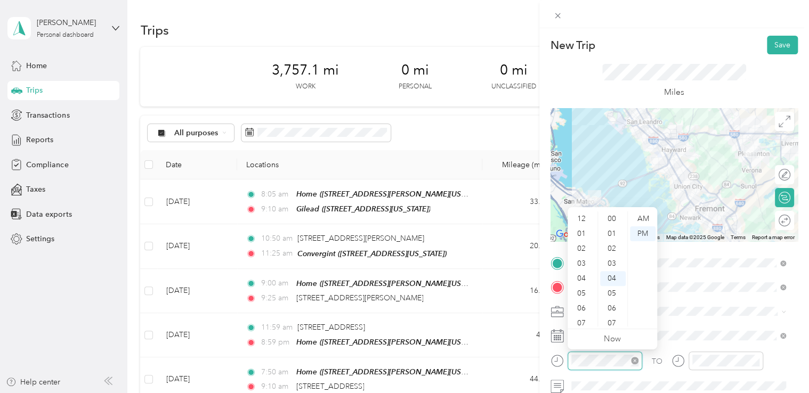
scroll to position [64, 0]
click at [584, 319] on div "11" at bounding box center [583, 319] width 26 height 15
drag, startPoint x: 611, startPoint y: 233, endPoint x: 624, endPoint y: 227, distance: 14.3
click at [612, 233] on div "05" at bounding box center [613, 234] width 26 height 15
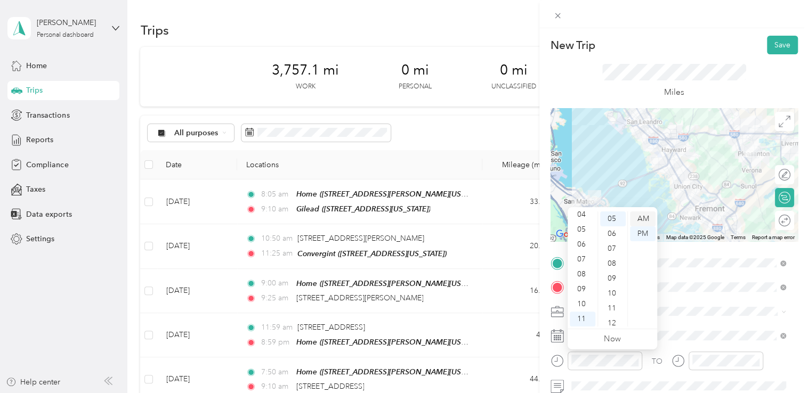
click at [639, 219] on div "AM" at bounding box center [643, 219] width 26 height 15
click at [582, 317] on div "11" at bounding box center [583, 319] width 26 height 15
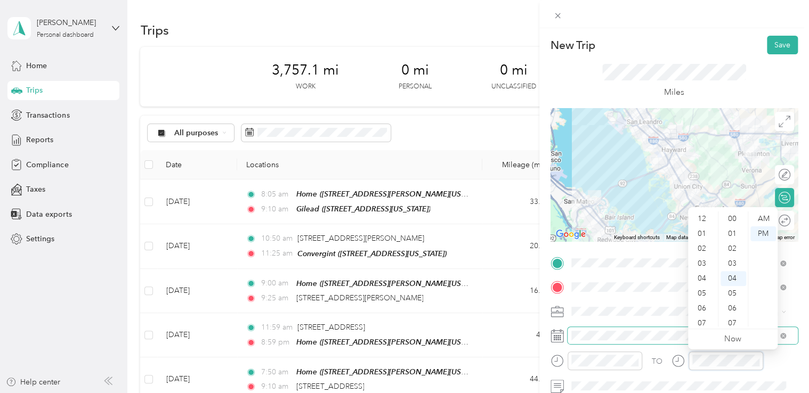
scroll to position [60, 0]
click at [698, 319] on div "11" at bounding box center [703, 319] width 26 height 15
click at [732, 284] on div "55" at bounding box center [734, 287] width 26 height 15
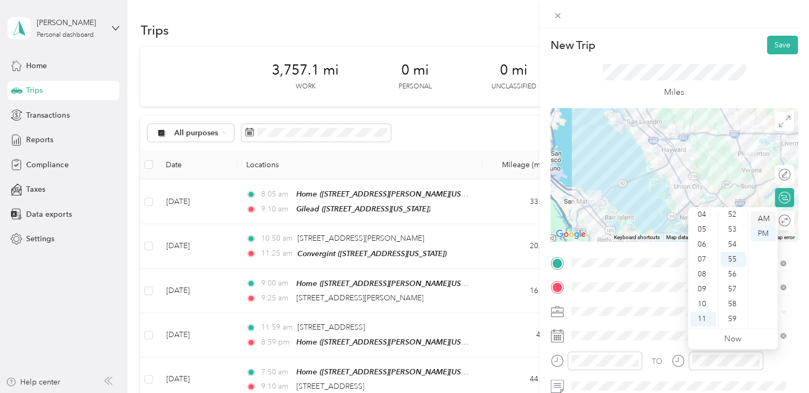
click at [757, 218] on div "AM" at bounding box center [763, 219] width 26 height 15
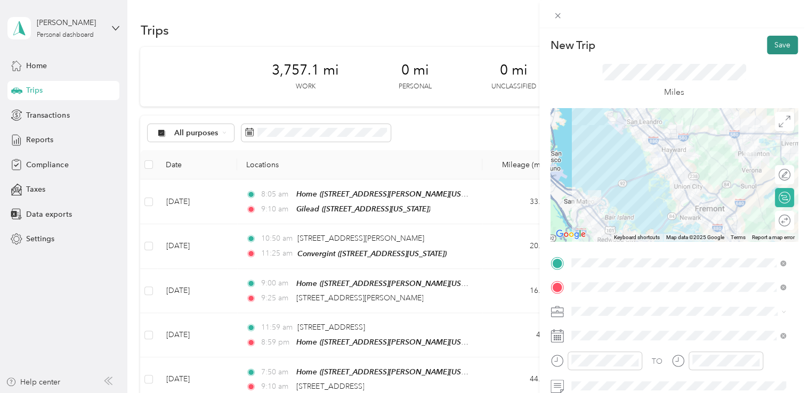
click at [776, 41] on button "Save" at bounding box center [782, 45] width 31 height 19
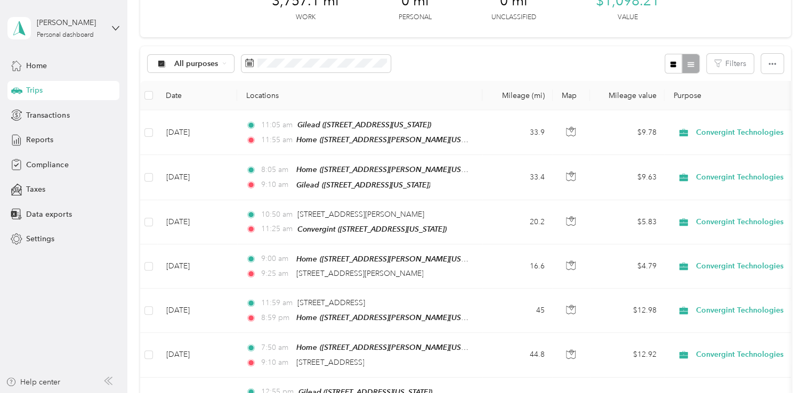
scroll to position [0, 0]
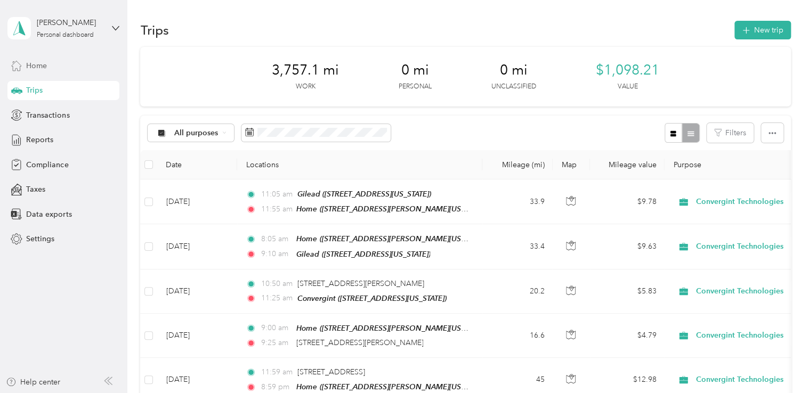
click at [38, 69] on span "Home" at bounding box center [36, 65] width 21 height 11
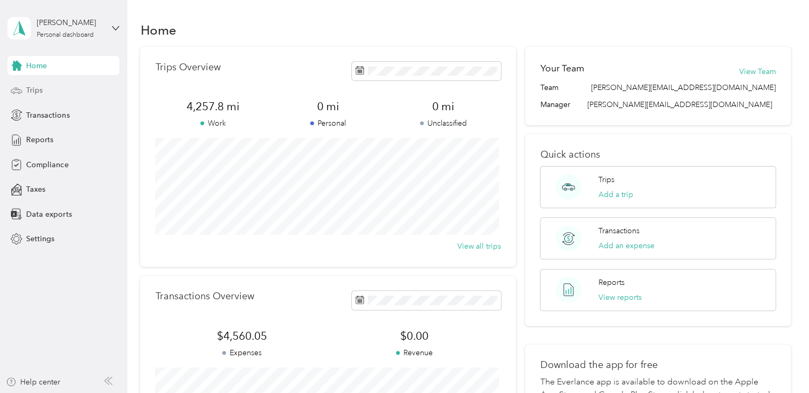
click at [39, 92] on span "Trips" at bounding box center [34, 90] width 17 height 11
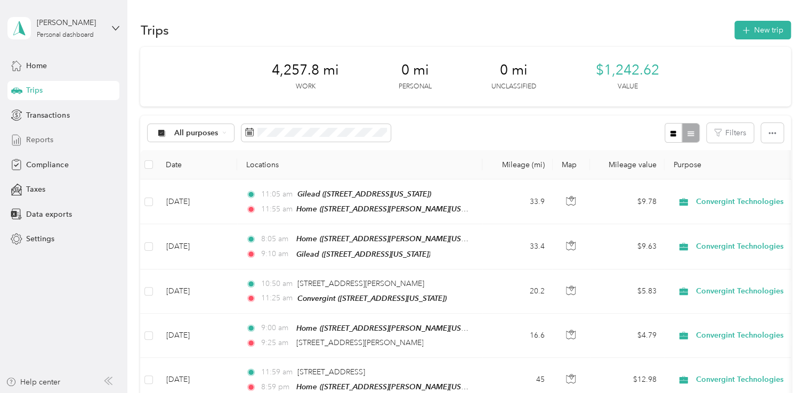
click at [36, 140] on span "Reports" at bounding box center [39, 139] width 27 height 11
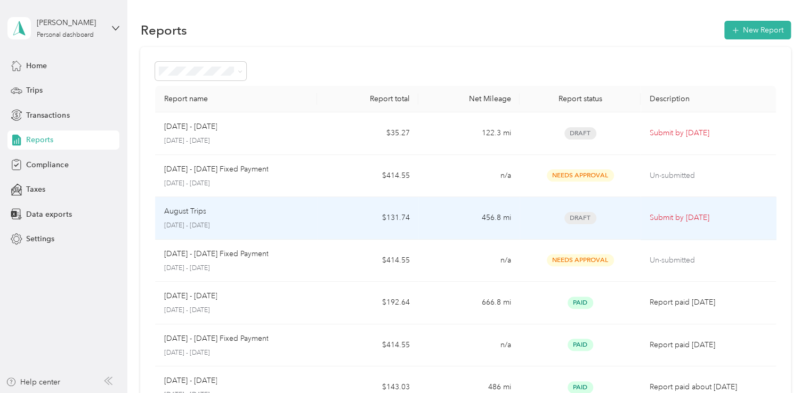
click at [300, 216] on div "August Trips" at bounding box center [236, 212] width 145 height 12
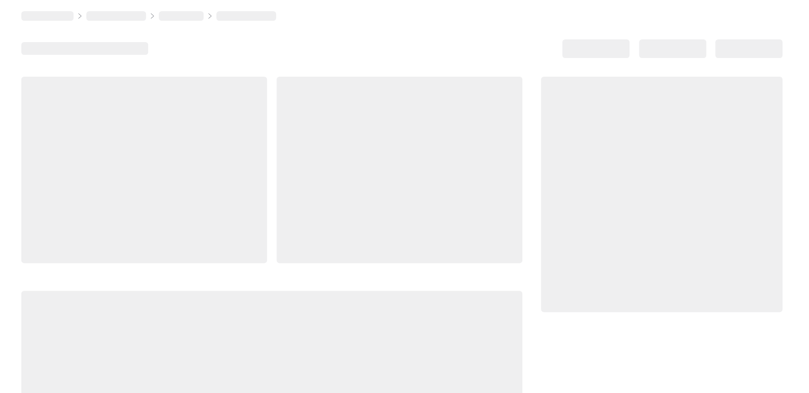
click at [300, 216] on div at bounding box center [400, 170] width 246 height 187
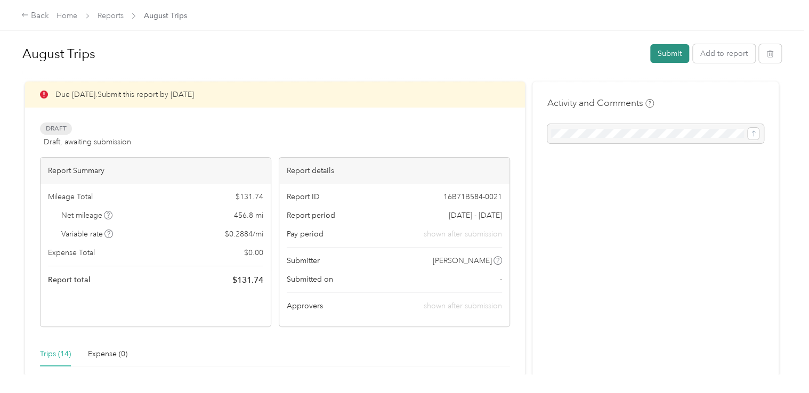
click at [667, 52] on button "Submit" at bounding box center [669, 53] width 39 height 19
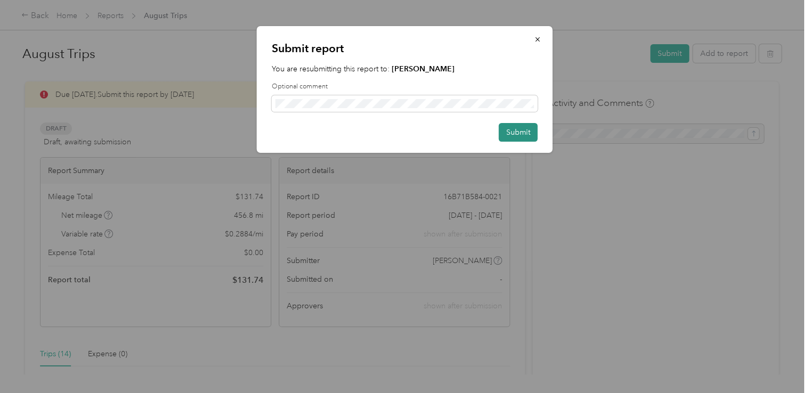
click at [518, 133] on button "Submit" at bounding box center [518, 132] width 39 height 19
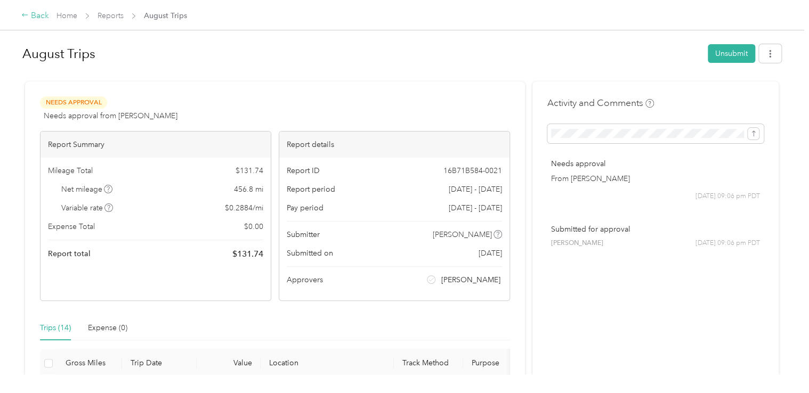
click at [38, 12] on div "Back" at bounding box center [35, 16] width 28 height 13
